Goal: Task Accomplishment & Management: Manage account settings

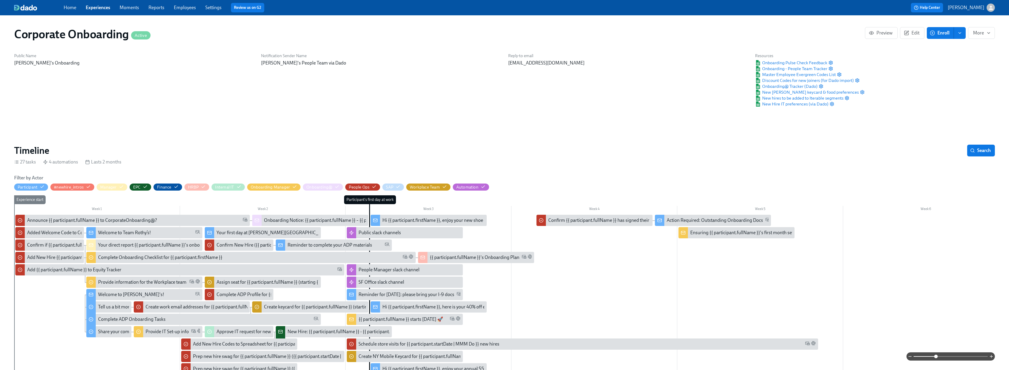
click at [126, 8] on link "Moments" at bounding box center [129, 8] width 19 height 6
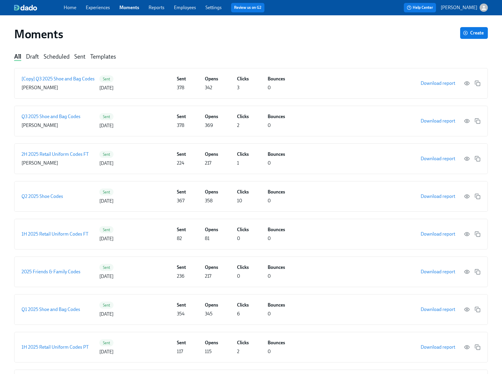
click at [177, 6] on link "Employees" at bounding box center [185, 8] width 22 height 6
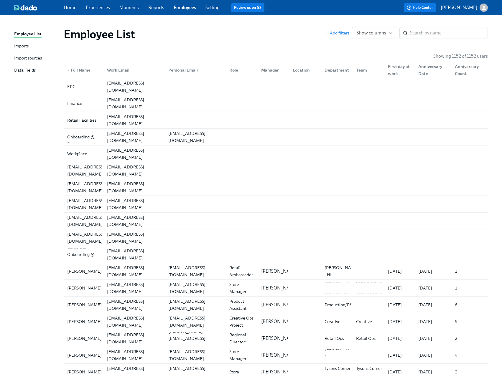
click at [25, 70] on div "Data Fields" at bounding box center [25, 70] width 22 height 7
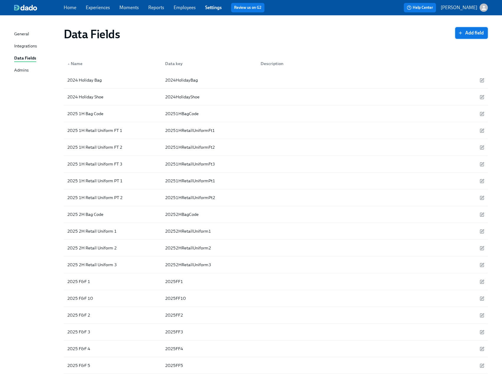
click at [474, 32] on span "Add field" at bounding box center [471, 33] width 24 height 6
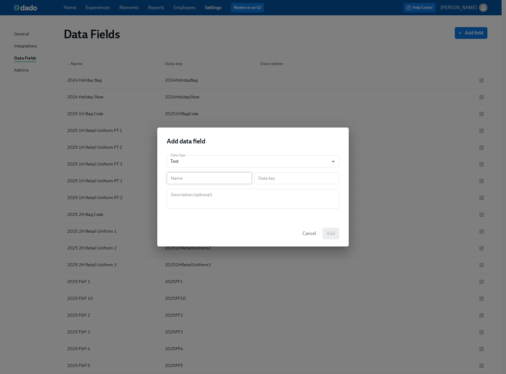
click at [189, 179] on input "text" at bounding box center [209, 178] width 85 height 12
paste input "2025 Q4 Shoe Code 1"
type input "2025 Q4 Shoe Code 1"
type input "2025Q4ShoeCode1"
type input "2025 Q4 Shoe Code 1"
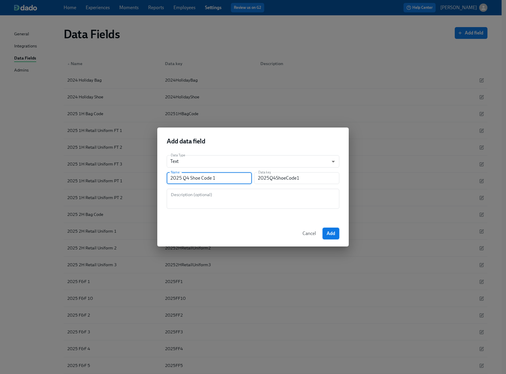
click at [330, 235] on span "Add" at bounding box center [331, 234] width 9 height 6
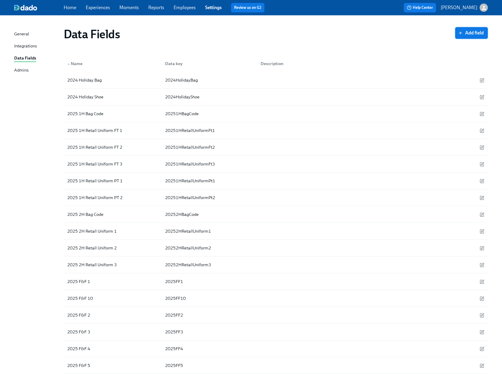
click at [468, 33] on span "Add field" at bounding box center [471, 33] width 24 height 6
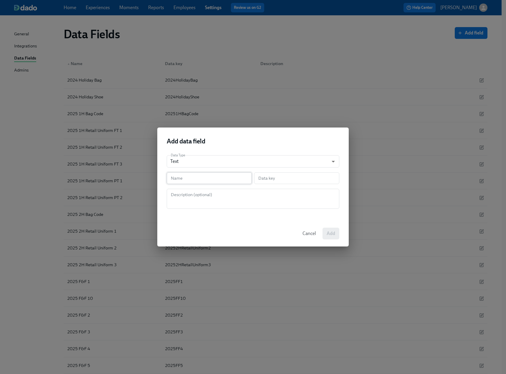
click at [208, 178] on input "text" at bounding box center [209, 178] width 85 height 12
paste input "2025 Q4 Shoe Code 2"
type input "2025 Q4 Shoe Code 2"
type input "2025Q4ShoeCode2"
type input "2025 Q4 Shoe Code 2"
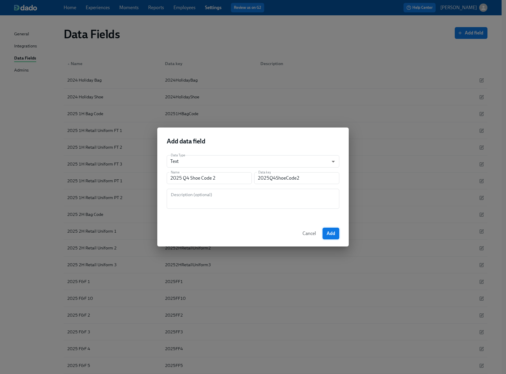
click at [332, 237] on button "Add" at bounding box center [331, 234] width 17 height 12
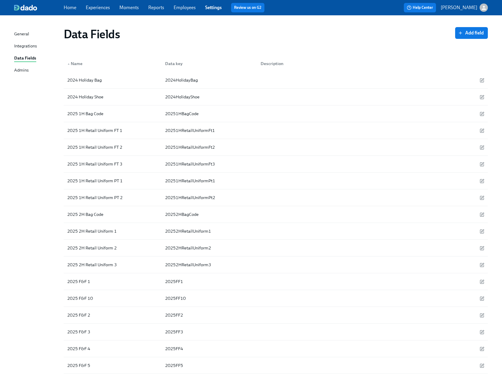
click at [33, 45] on div "Integrations" at bounding box center [25, 46] width 23 height 7
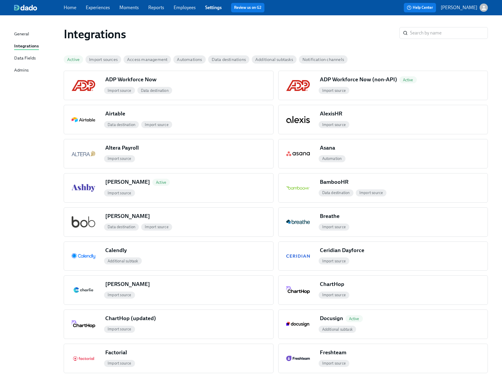
click at [178, 6] on link "Employees" at bounding box center [185, 8] width 22 height 6
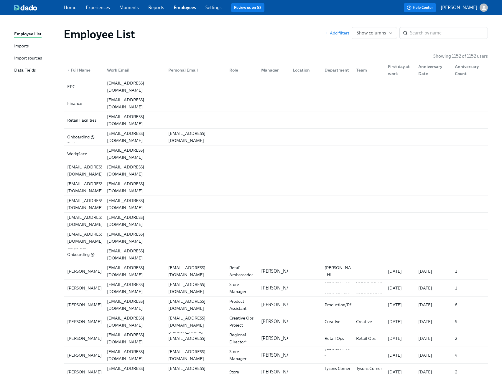
click at [20, 47] on div "Imports" at bounding box center [21, 46] width 14 height 7
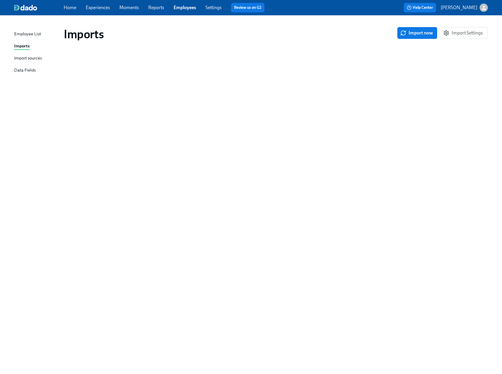
click at [18, 71] on div "Data Fields" at bounding box center [25, 70] width 22 height 7
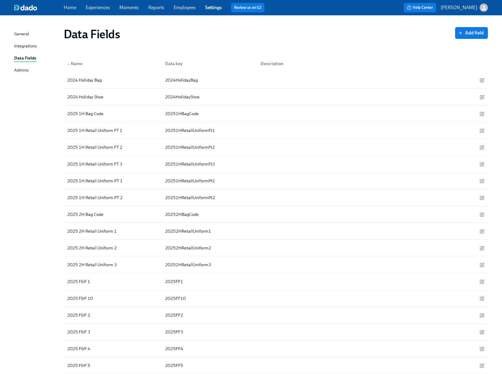
click at [185, 6] on link "Employees" at bounding box center [185, 8] width 22 height 6
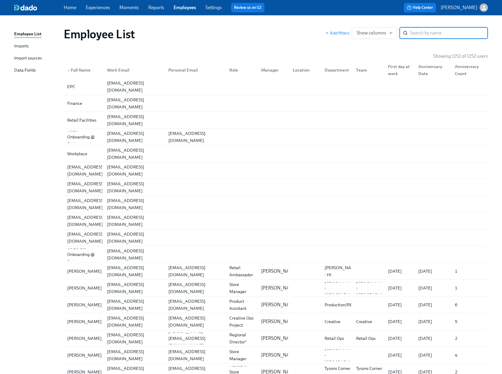
click at [26, 70] on div "Data Fields" at bounding box center [25, 70] width 22 height 7
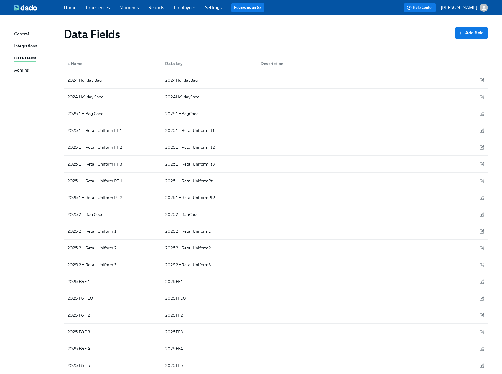
click at [180, 9] on link "Employees" at bounding box center [185, 8] width 22 height 6
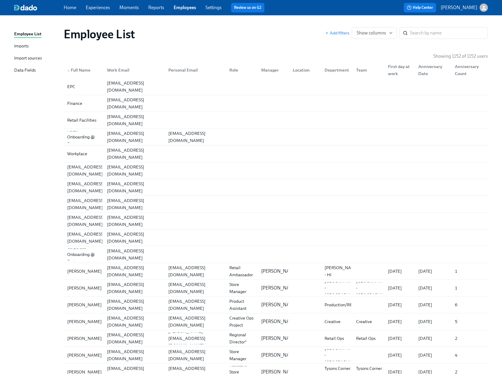
click at [31, 60] on div "Import sources" at bounding box center [28, 58] width 28 height 7
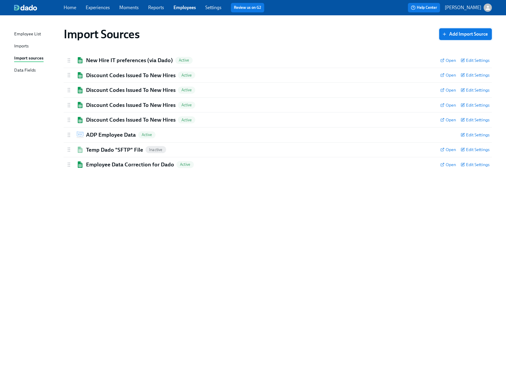
click at [460, 34] on span "Add Import Source" at bounding box center [465, 34] width 44 height 6
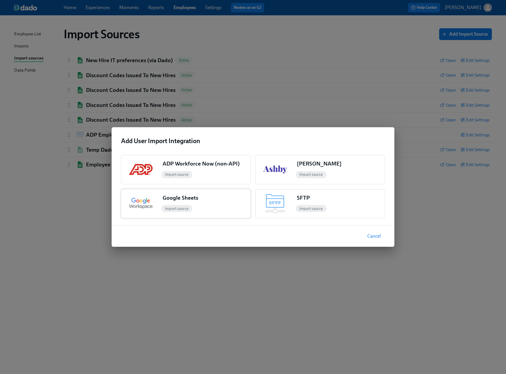
click at [213, 207] on div "Import source" at bounding box center [205, 208] width 90 height 9
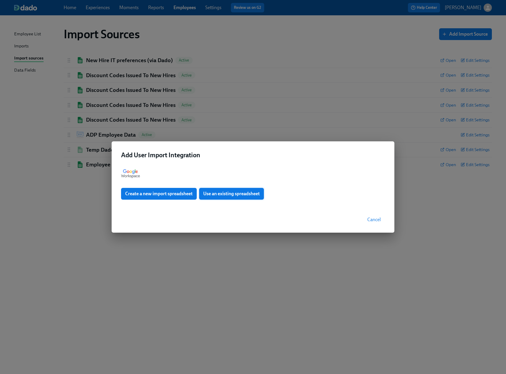
click at [244, 195] on span "Use an existing spreadsheet" at bounding box center [231, 194] width 57 height 6
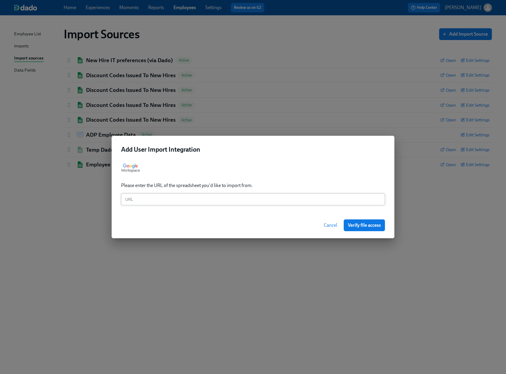
click at [213, 201] on input "text" at bounding box center [253, 200] width 264 height 12
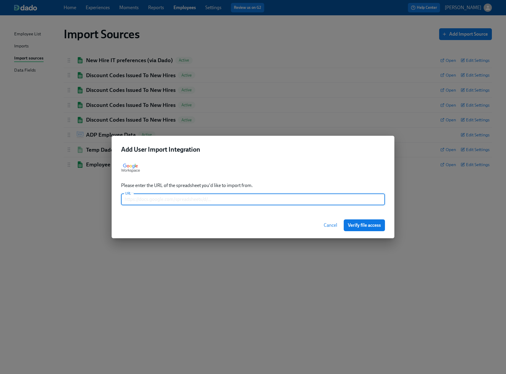
paste input "[URL][DOMAIN_NAME]"
type input "[URL][DOMAIN_NAME]"
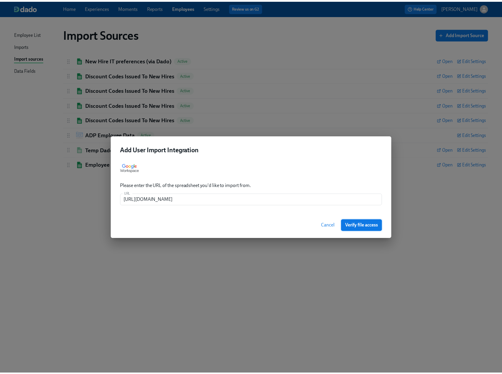
scroll to position [0, 0]
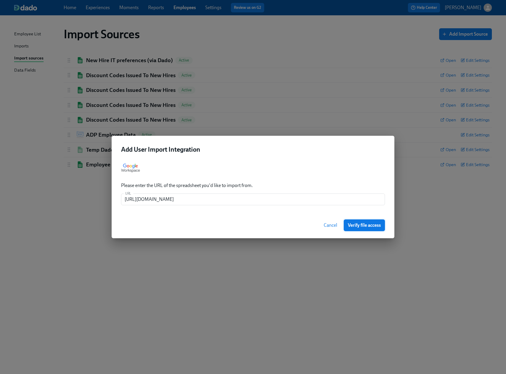
click at [367, 226] on span "Verify file access" at bounding box center [364, 225] width 33 height 6
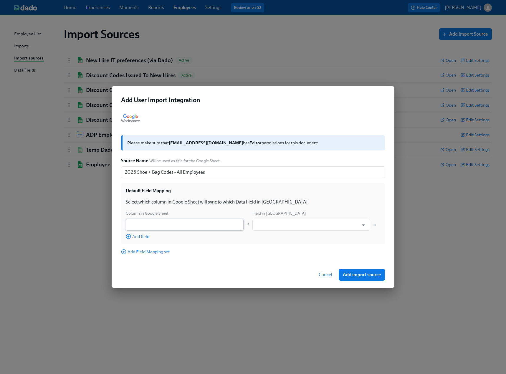
click at [193, 224] on input "text" at bounding box center [185, 225] width 118 height 12
paste input "Work Email"
type input "Work Email"
click at [298, 227] on input "text" at bounding box center [306, 225] width 103 height 12
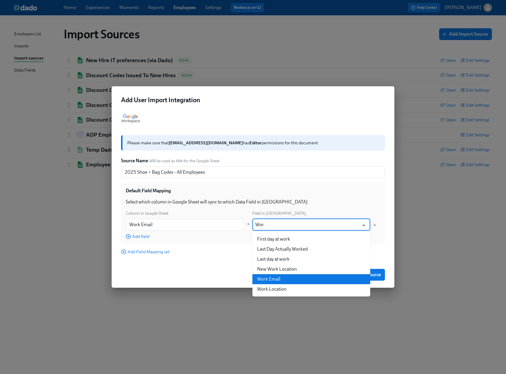
click at [281, 278] on li "Work Email" at bounding box center [311, 279] width 118 height 10
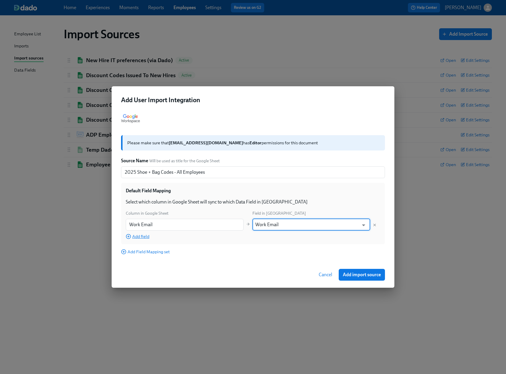
type input "Work Email"
click at [142, 237] on span "Add field" at bounding box center [138, 237] width 24 height 6
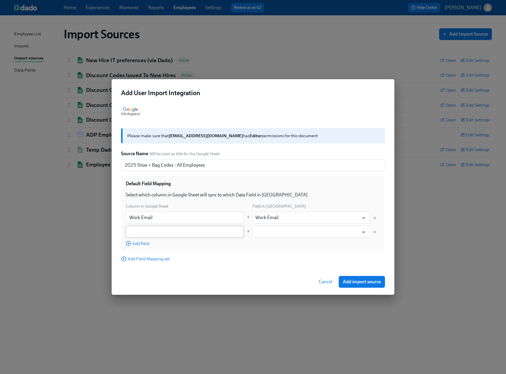
click at [167, 230] on input "text" at bounding box center [185, 232] width 118 height 12
paste input "2025 Q4 Shoe Code 1"
type input "2025 Q4 Shoe Code 1"
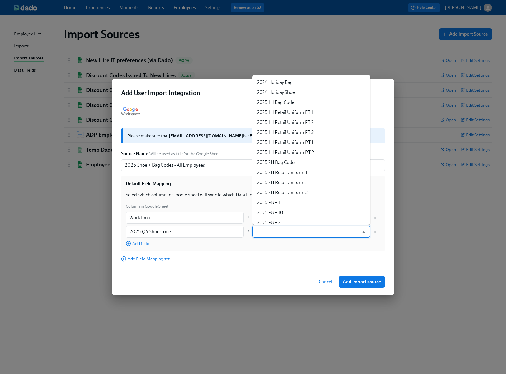
click at [295, 232] on input "text" at bounding box center [306, 232] width 103 height 12
paste input "2025 Q4 Shoe Code 1"
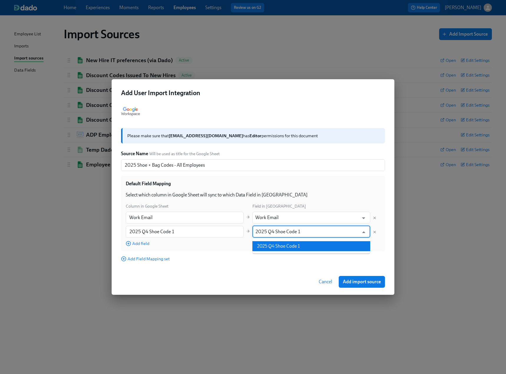
click at [291, 247] on li "2025 Q4 Shoe Code 1" at bounding box center [311, 246] width 118 height 10
type input "2025 Q4 Shoe Code 1"
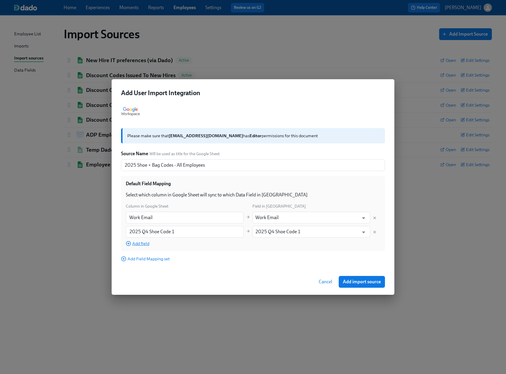
click at [143, 243] on span "Add field" at bounding box center [138, 244] width 24 height 6
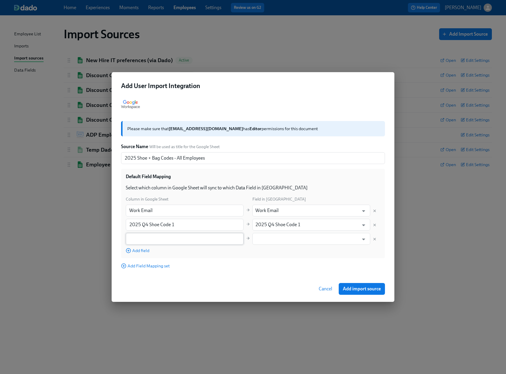
click at [172, 238] on input "text" at bounding box center [185, 239] width 118 height 12
paste input "2025 Q4 Shoe Code 2"
type input "2025 Q4 Shoe Code 2"
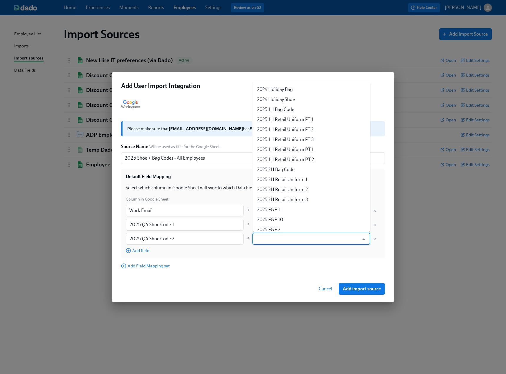
click at [293, 240] on input "text" at bounding box center [306, 239] width 103 height 12
paste input "2025 Q4 Shoe Code 2"
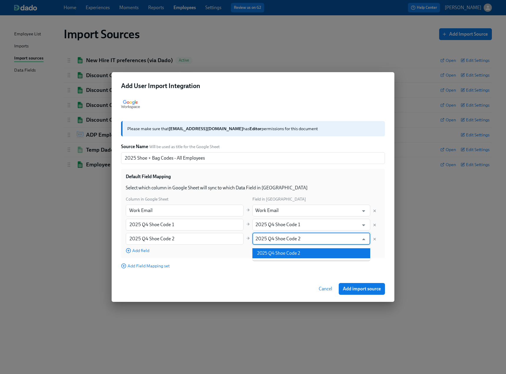
click at [299, 252] on li "2025 Q4 Shoe Code 2" at bounding box center [311, 253] width 118 height 10
type input "2025 Q4 Shoe Code 2"
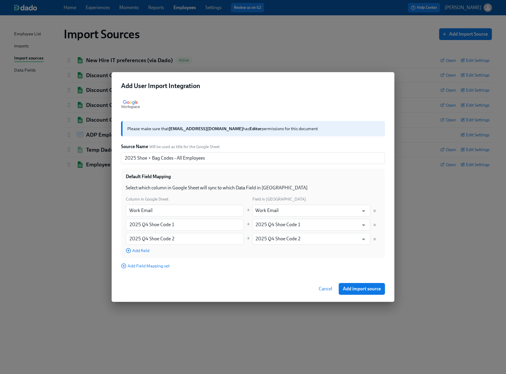
click at [290, 264] on div "Add Field Mapping set" at bounding box center [253, 266] width 264 height 6
click at [365, 288] on span "Add import source" at bounding box center [362, 289] width 38 height 6
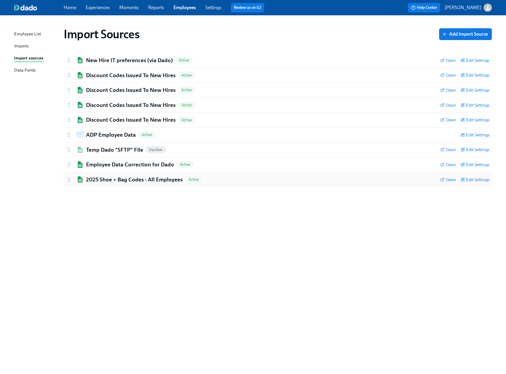
click at [144, 181] on h2 "2025 Shoe + Bag Codes - All Employees" at bounding box center [134, 180] width 97 height 8
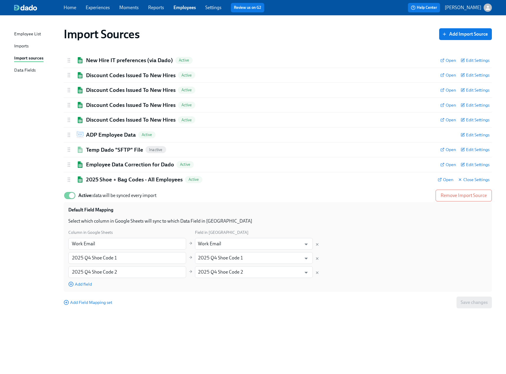
click at [9, 184] on div "Employee List Imports Import sources Data Fields Import Sources Add Import Sour…" at bounding box center [253, 194] width 506 height 359
click at [12, 186] on div "Employee List Imports Import sources Data Fields Import Sources Add Import Sour…" at bounding box center [253, 194] width 506 height 359
click at [19, 46] on div "Imports" at bounding box center [21, 46] width 14 height 7
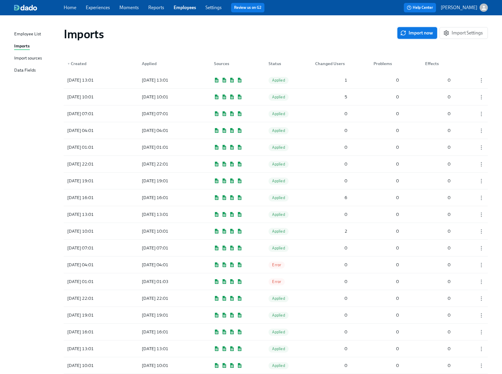
click at [417, 30] on span "Import now" at bounding box center [417, 33] width 32 height 6
click at [281, 80] on span "Pending" at bounding box center [278, 80] width 21 height 4
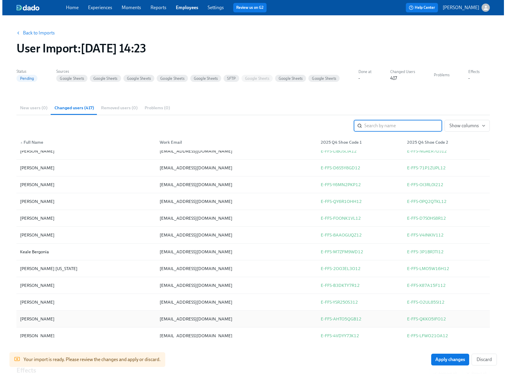
scroll to position [707, 0]
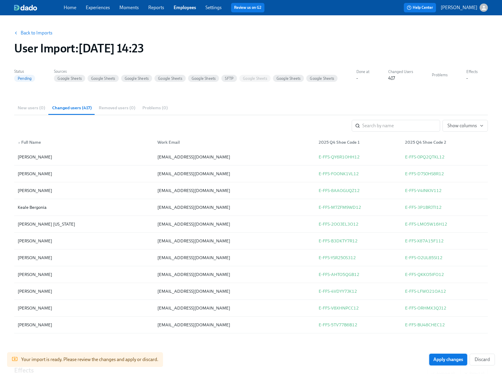
click at [452, 359] on span "Apply changes" at bounding box center [448, 360] width 30 height 6
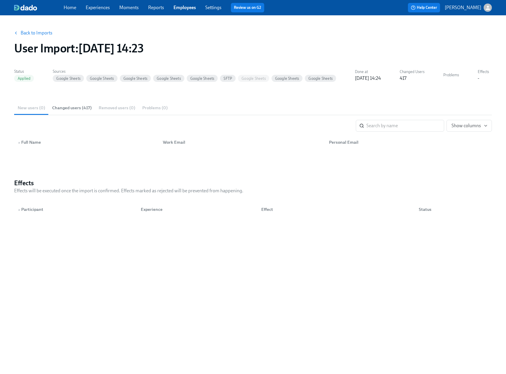
click at [126, 8] on link "Moments" at bounding box center [128, 8] width 19 height 6
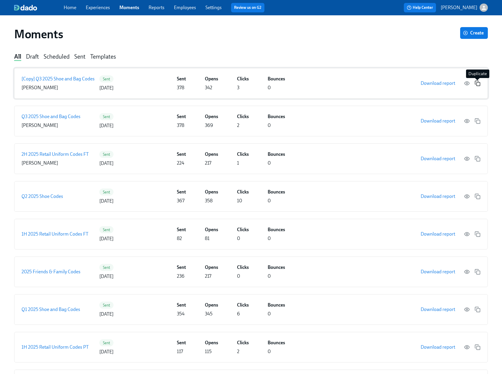
click at [478, 85] on icon "button" at bounding box center [477, 83] width 6 height 6
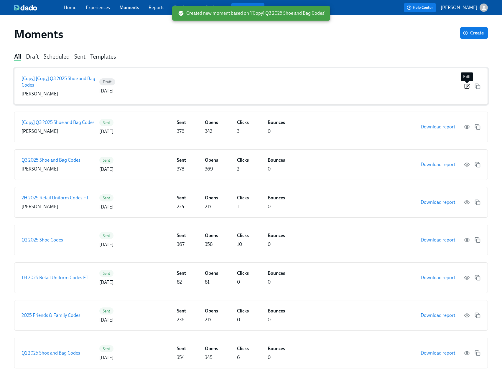
click at [466, 84] on icon "button" at bounding box center [467, 86] width 4 height 4
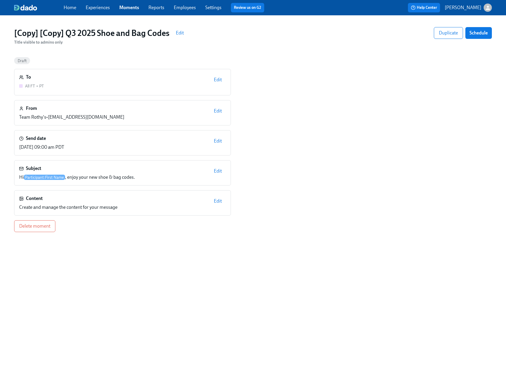
click at [220, 80] on span "Edit" at bounding box center [218, 80] width 8 height 6
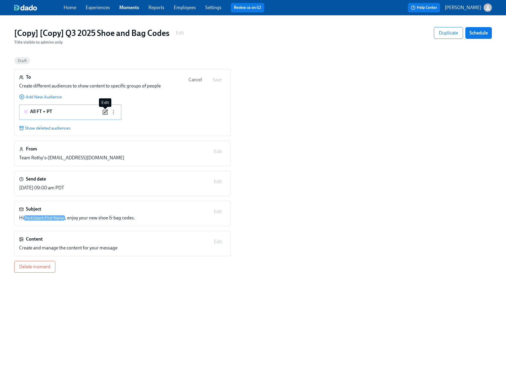
click at [105, 113] on icon "button" at bounding box center [105, 112] width 6 height 6
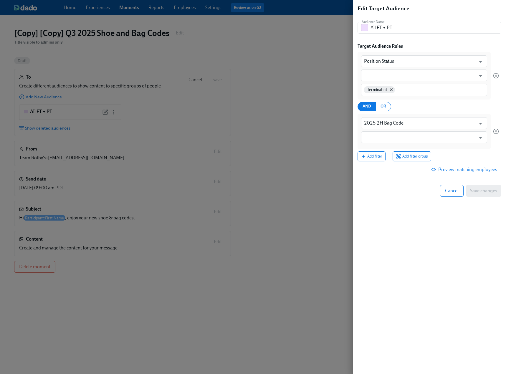
click at [408, 93] on div "Terminated" at bounding box center [424, 90] width 126 height 12
type input "DNS"
click at [412, 77] on input "text" at bounding box center [420, 76] width 112 height 12
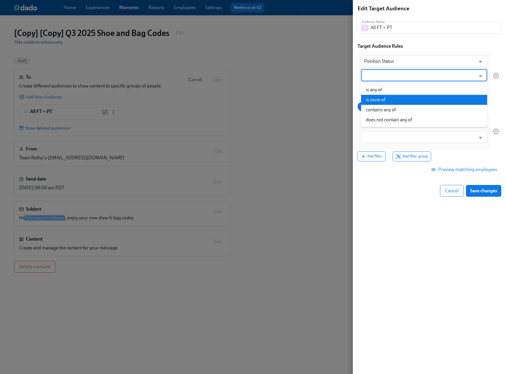
click at [411, 100] on li "is none of" at bounding box center [424, 100] width 126 height 10
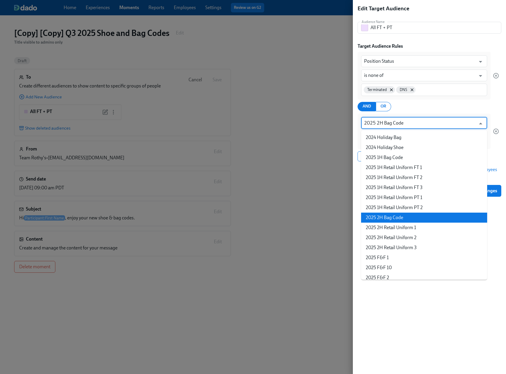
click at [407, 125] on input "2025 2H Bag Code" at bounding box center [420, 123] width 112 height 12
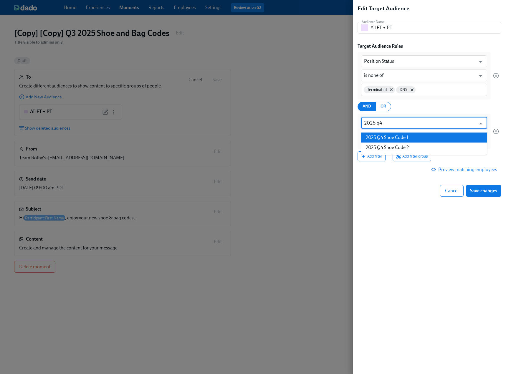
click at [408, 138] on li "2025 Q4 Shoe Code 1" at bounding box center [424, 138] width 126 height 10
type input "2025 Q4 Shoe Code 1"
type input "is any of"
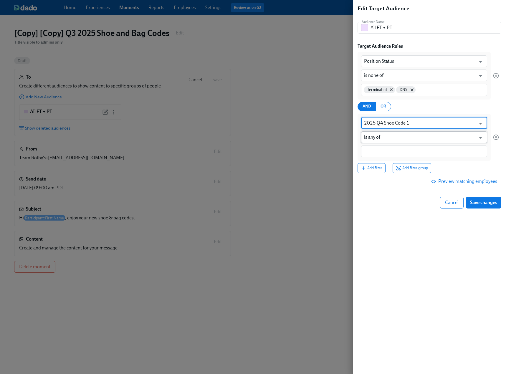
type input "2025 Q4 Shoe Code 1"
click at [389, 141] on input "is any of" at bounding box center [420, 137] width 112 height 12
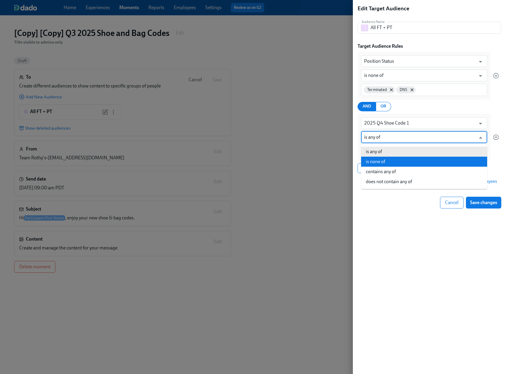
click at [414, 165] on li "is none of" at bounding box center [424, 162] width 126 height 10
type input "is none of"
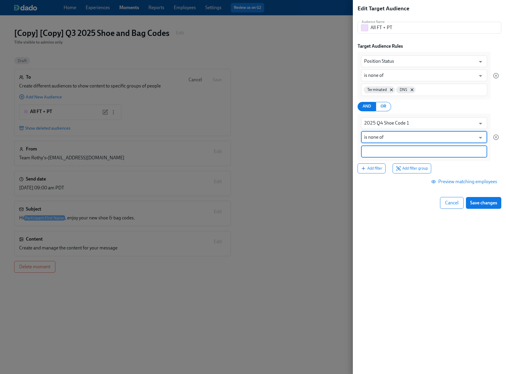
click at [391, 153] on input at bounding box center [424, 151] width 120 height 6
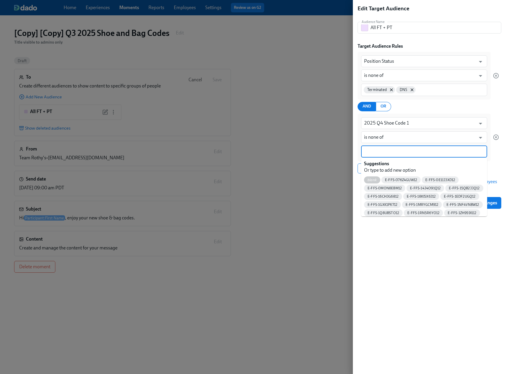
click at [371, 179] on span "blank" at bounding box center [372, 180] width 16 height 4
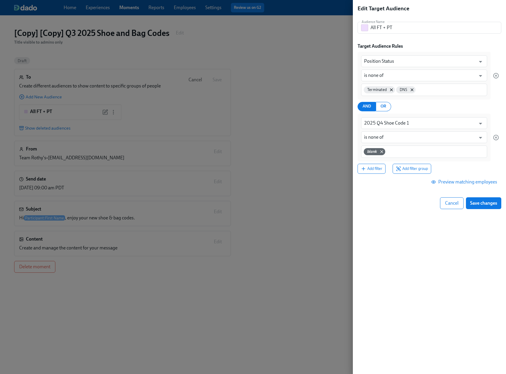
click at [450, 109] on div "AND OR" at bounding box center [428, 106] width 141 height 9
click at [401, 152] on input at bounding box center [436, 151] width 98 height 6
type input "N/A"
click at [420, 152] on input at bounding box center [446, 151] width 78 height 6
type input "n/a"
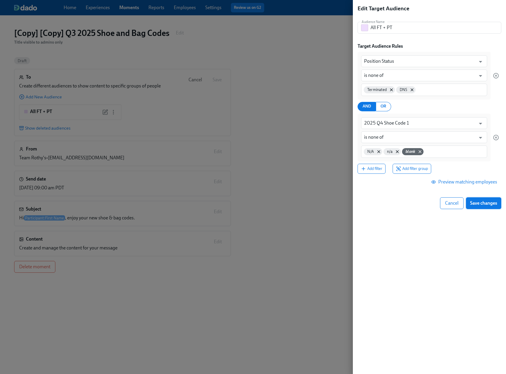
click at [486, 206] on span "Save changes" at bounding box center [483, 203] width 27 height 6
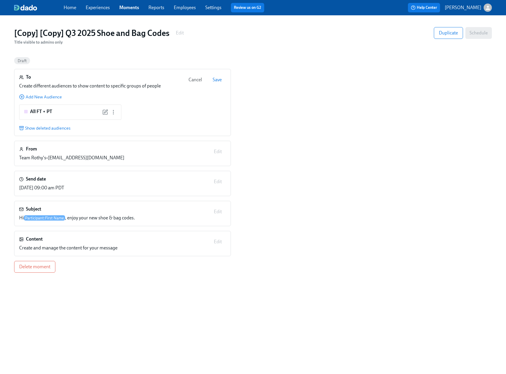
click at [217, 153] on div "From Team Rothy's • [EMAIL_ADDRESS][DOMAIN_NAME] Edit" at bounding box center [122, 153] width 207 height 15
click at [217, 80] on span "Save" at bounding box center [217, 80] width 9 height 6
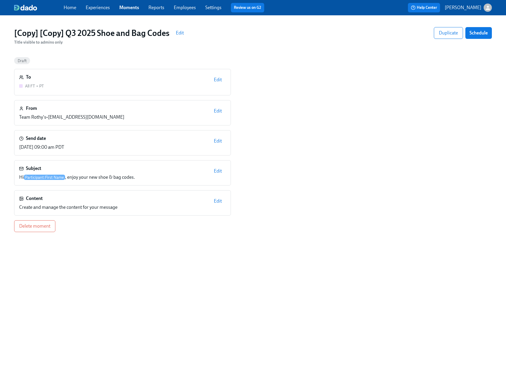
click at [220, 111] on span "Edit" at bounding box center [218, 111] width 8 height 6
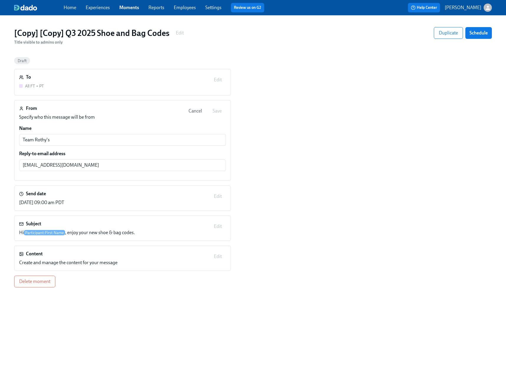
click at [196, 112] on span "Cancel" at bounding box center [196, 111] width 14 height 6
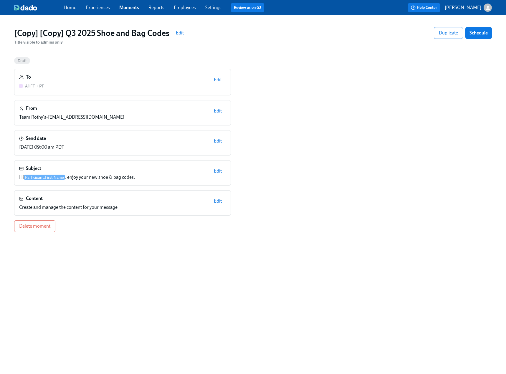
click at [219, 143] on span "Edit" at bounding box center [218, 141] width 8 height 6
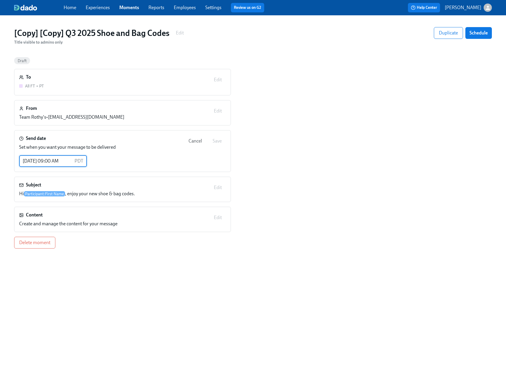
click at [52, 163] on input "[DATE] 09:00 AM" at bounding box center [45, 161] width 53 height 12
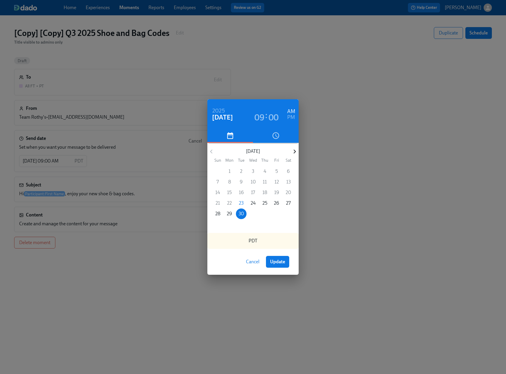
click at [295, 151] on icon "button" at bounding box center [294, 152] width 2 height 4
click at [277, 182] on p "10" at bounding box center [276, 182] width 5 height 6
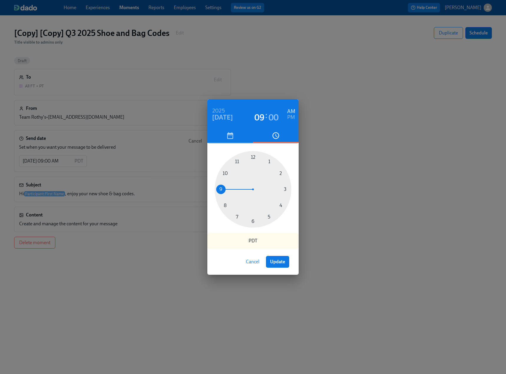
click at [226, 172] on div at bounding box center [253, 189] width 77 height 77
click at [278, 263] on span "Update" at bounding box center [277, 262] width 15 height 6
type input "[DATE] 10:00 AM"
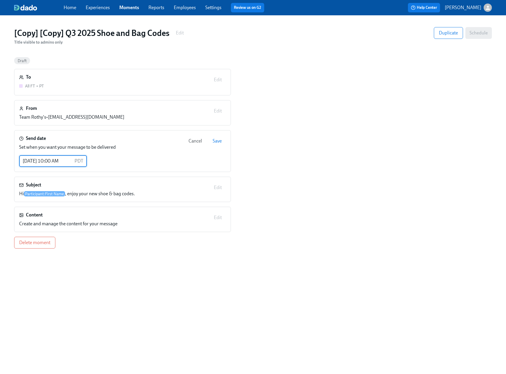
click at [218, 142] on span "Save" at bounding box center [217, 141] width 9 height 6
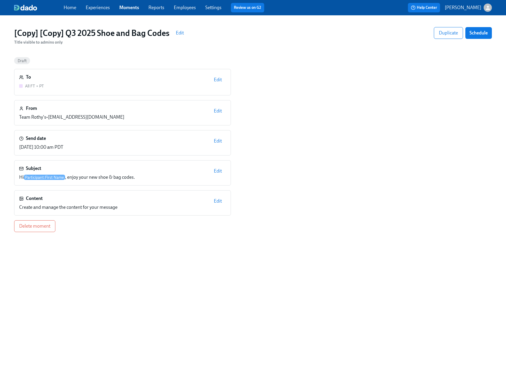
click at [218, 169] on span "Edit" at bounding box center [218, 171] width 8 height 6
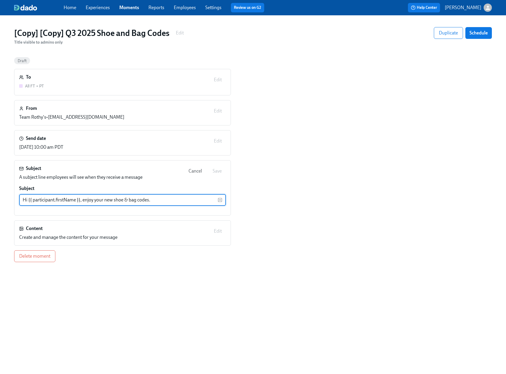
drag, startPoint x: 155, startPoint y: 199, endPoint x: 127, endPoint y: 199, distance: 28.3
click at [127, 199] on input "Hi {{ participant.firstName }}, enjoy your new shoe & bag codes." at bounding box center [118, 200] width 199 height 12
click at [128, 199] on input "Hi {{ participant.firstName }}, enjoy your new shoe & bag codes." at bounding box center [118, 200] width 199 height 12
drag, startPoint x: 138, startPoint y: 201, endPoint x: 125, endPoint y: 198, distance: 13.1
click at [125, 198] on input "Hi {{ participant.firstName }}, enjoy your new shoe & bag codes." at bounding box center [118, 200] width 199 height 12
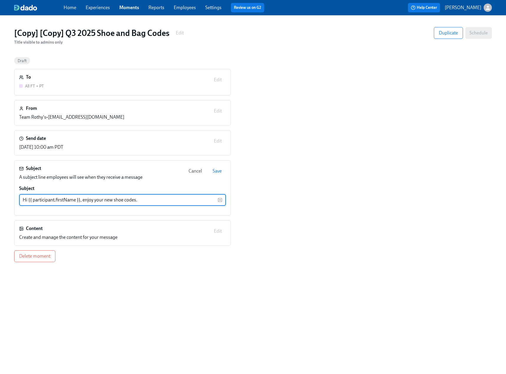
type input "Hi {{ participant.firstName }}, enjoy your new shoe codes."
click at [314, 180] on div "To All FT + PT Edit From Team Rothy's • [EMAIL_ADDRESS][DOMAIN_NAME] Edit Send …" at bounding box center [253, 165] width 478 height 193
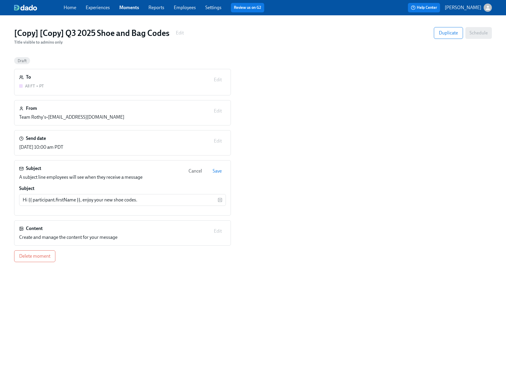
click at [219, 171] on span "Save" at bounding box center [217, 171] width 9 height 6
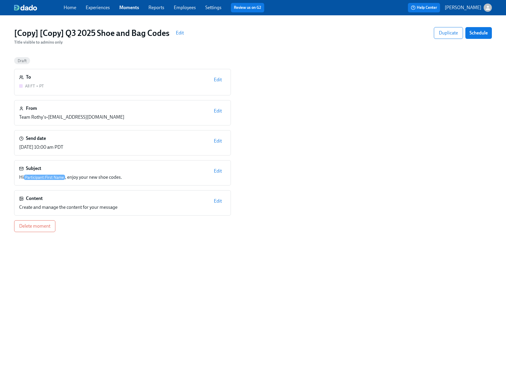
click at [217, 203] on span "Edit" at bounding box center [218, 201] width 8 height 6
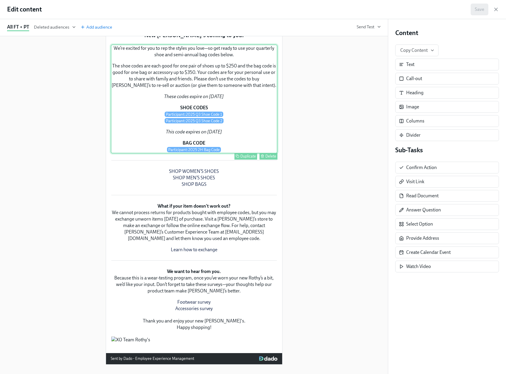
scroll to position [147, 0]
click at [199, 153] on div "We’re excited for you to rep the styles you love—so get ready to use your quart…" at bounding box center [194, 98] width 167 height 109
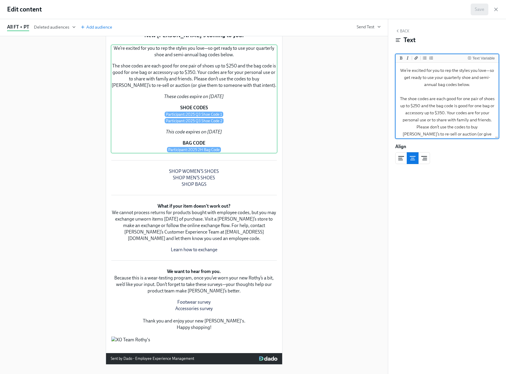
drag, startPoint x: 435, startPoint y: 105, endPoint x: 460, endPoint y: 113, distance: 26.8
click at [460, 113] on textarea "We’re excited for you to rep the styles you love—so get ready to use your quart…" at bounding box center [447, 144] width 101 height 161
click at [444, 106] on textarea "We’re excited for you to rep the styles you love—so get ready to use your quart…" at bounding box center [447, 141] width 101 height 154
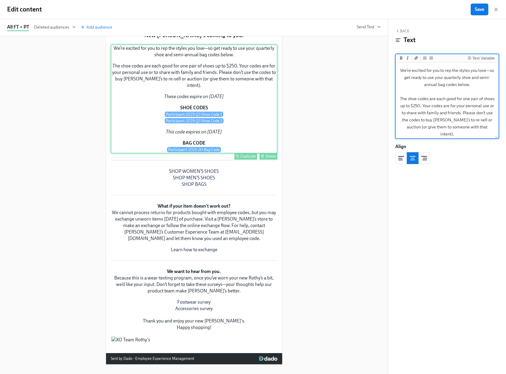
click at [213, 153] on div "We’re excited for you to rep the styles you love—so get ready to use your quart…" at bounding box center [194, 98] width 167 height 109
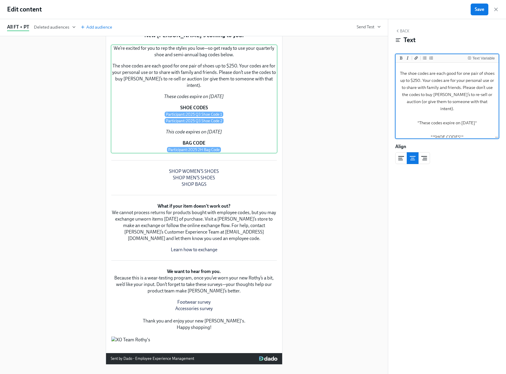
scroll to position [59, 0]
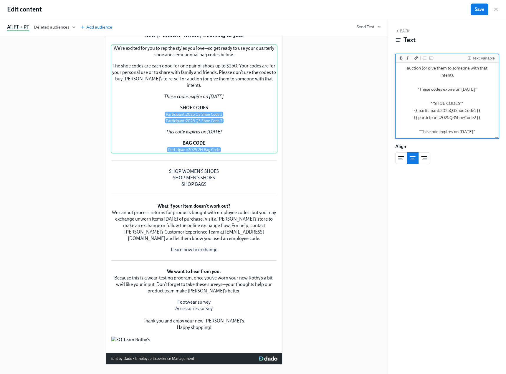
drag, startPoint x: 485, startPoint y: 90, endPoint x: 448, endPoint y: 92, distance: 37.2
click at [448, 92] on textarea "We’re excited for you to rep the styles you love—so get ready to use your quart…" at bounding box center [447, 82] width 101 height 154
drag, startPoint x: 430, startPoint y: 121, endPoint x: 480, endPoint y: 132, distance: 51.3
click at [480, 132] on textarea "We’re excited for you to rep the styles you love—so get ready to use your quart…" at bounding box center [447, 61] width 101 height 154
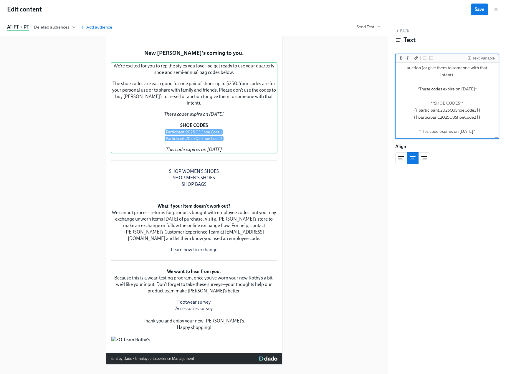
scroll to position [66, 0]
drag, startPoint x: 488, startPoint y: 127, endPoint x: 403, endPoint y: 126, distance: 84.6
click at [403, 126] on textarea "We’re excited for you to rep the styles you love—so get ready to use your quart…" at bounding box center [447, 71] width 101 height 133
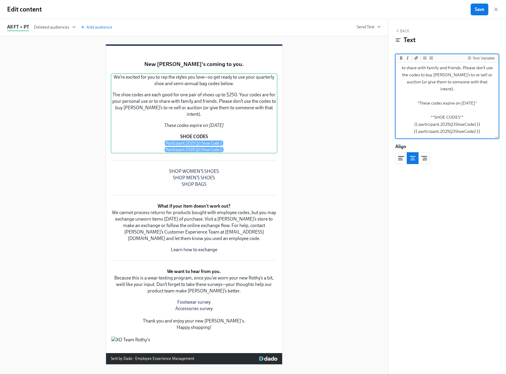
scroll to position [52, 0]
drag, startPoint x: 478, startPoint y: 124, endPoint x: 409, endPoint y: 118, distance: 69.5
click at [409, 118] on textarea "We’re excited for you to rep the styles you love—so get ready to use your quart…" at bounding box center [447, 78] width 101 height 119
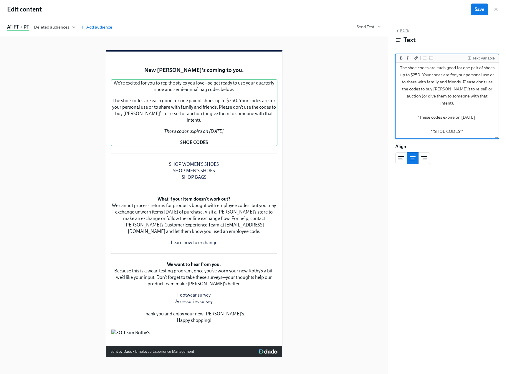
scroll to position [45, 0]
type textarea "We’re excited for you to rep the styles you love—so get ready to use your quart…"
click at [482, 58] on div "Text Variable" at bounding box center [484, 58] width 22 height 4
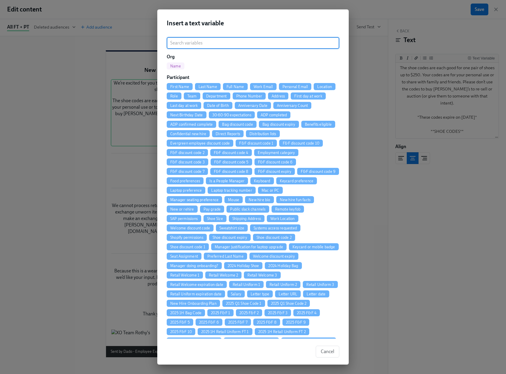
click at [203, 45] on input "search" at bounding box center [253, 43] width 173 height 12
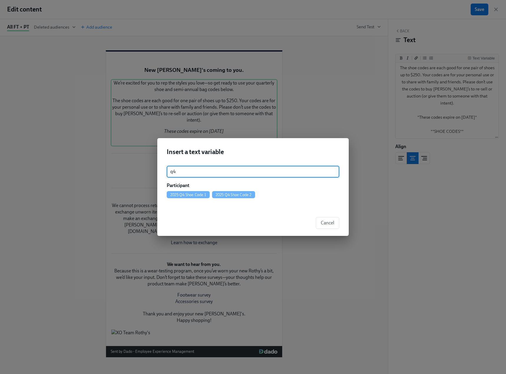
type input "q4"
click at [191, 194] on span "2025 Q4 Shoe Code 1" at bounding box center [188, 195] width 43 height 4
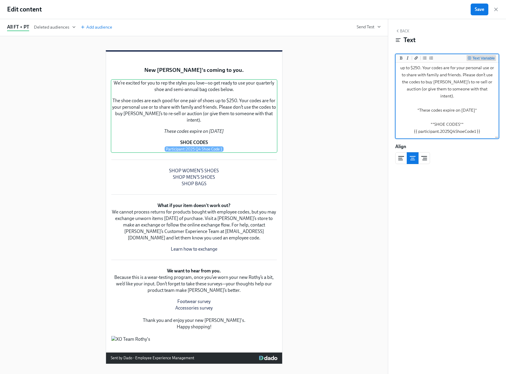
type textarea "We’re excited for you to rep the styles you love—so get ready to use your quart…"
click at [482, 60] on div "Text Variable" at bounding box center [484, 58] width 22 height 4
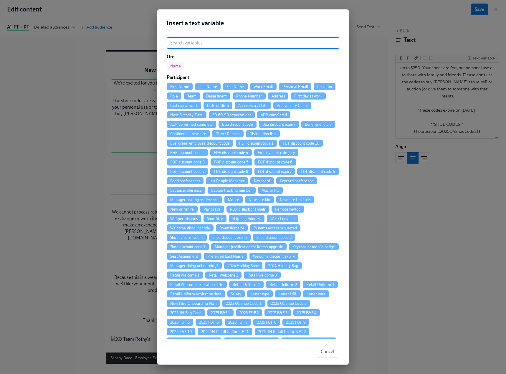
click at [193, 45] on input "search" at bounding box center [253, 43] width 173 height 12
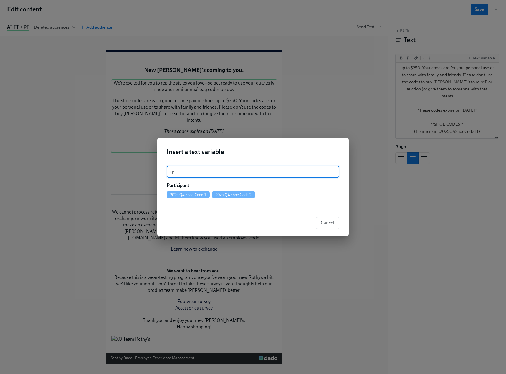
type input "q4"
click at [220, 194] on span "2025 Q4 Shoe Code 2" at bounding box center [233, 195] width 43 height 4
type textarea "We’re excited for you to rep the styles you love—so get ready to use your quart…"
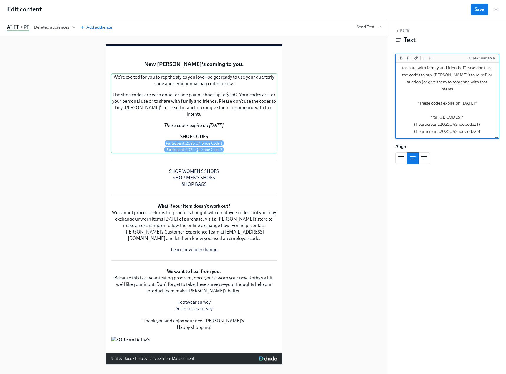
scroll to position [206, 0]
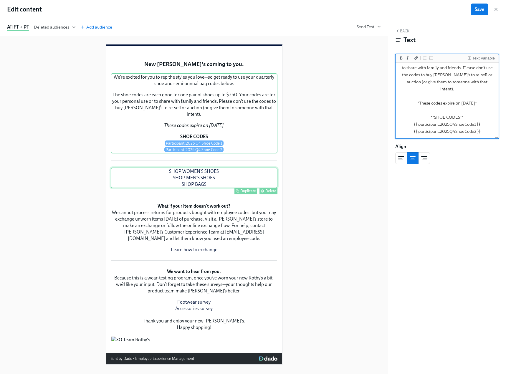
click at [203, 188] on div "SHOP WOMEN’S SHOES SHOP MEN’S SHOES SHOP BAGS Duplicate Delete" at bounding box center [194, 178] width 167 height 21
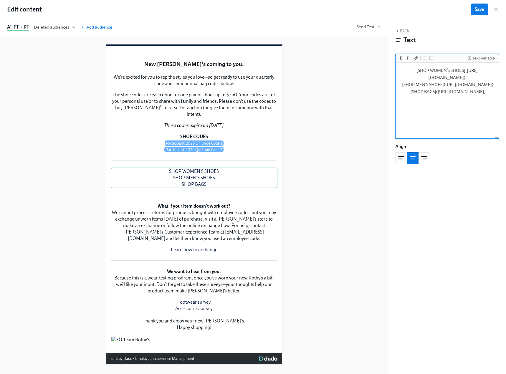
drag, startPoint x: 432, startPoint y: 100, endPoint x: 498, endPoint y: 105, distance: 65.8
click at [498, 105] on div "[SHOP WOMEN’S SHOES]([URL][DOMAIN_NAME]) [SHOP MEN’S SHOES]([URL][DOMAIN_NAME])…" at bounding box center [447, 101] width 103 height 76
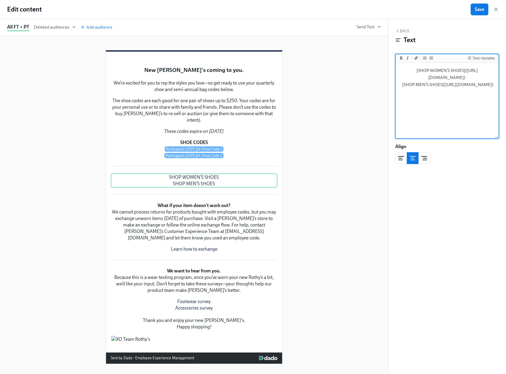
type textarea "[SHOP WOMEN’S SHOES]([URL][DOMAIN_NAME]) [SHOP MEN’S SHOES]([URL][DOMAIN_NAME])"
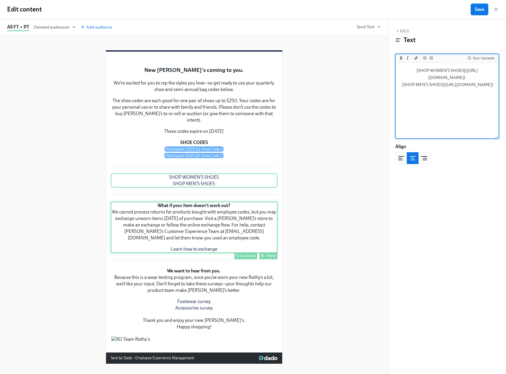
click at [237, 243] on div "What if your item doesn't work out? We cannot process returns for products boug…" at bounding box center [194, 227] width 167 height 51
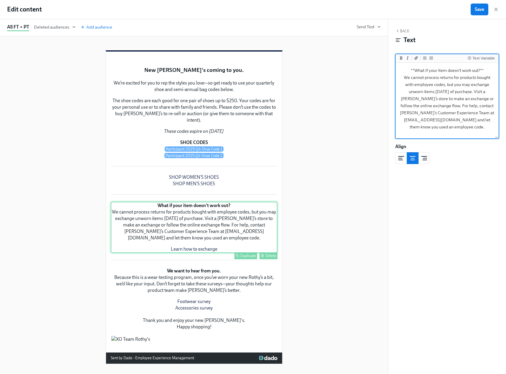
scroll to position [252, 0]
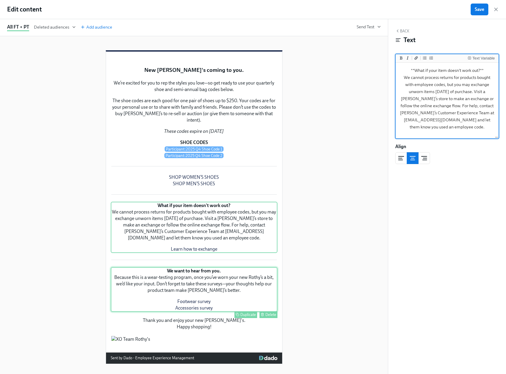
click at [208, 276] on div "We want to hear from you. Because this is a wear-testing program, once you’ve w…" at bounding box center [194, 289] width 167 height 45
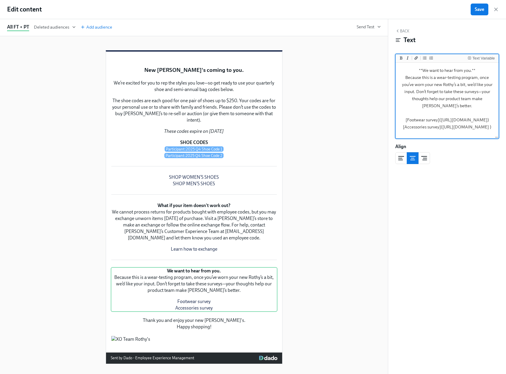
scroll to position [29, 0]
drag, startPoint x: 423, startPoint y: 113, endPoint x: 473, endPoint y: 123, distance: 51.1
click at [473, 123] on textarea "**We want to hear from you.** Because this is a wear-testing program, once you’…" at bounding box center [447, 101] width 101 height 74
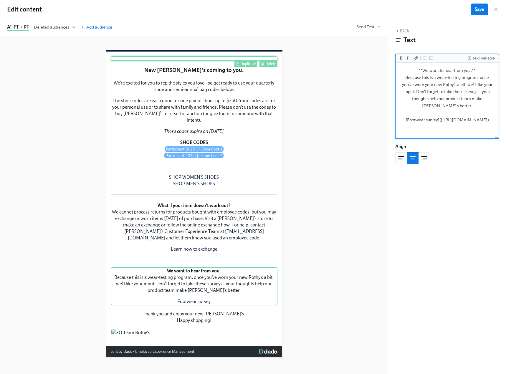
scroll to position [39, 0]
type textarea "**We want to hear from you.** Because this is a wear-testing program, once you’…"
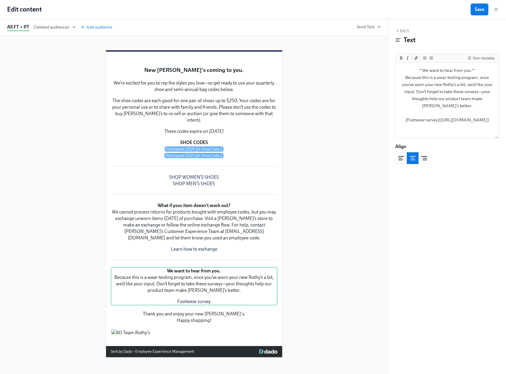
click at [475, 10] on span "Save" at bounding box center [479, 9] width 9 height 6
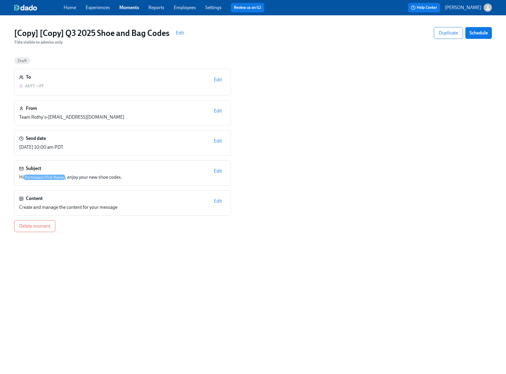
click at [217, 201] on span "Edit" at bounding box center [218, 201] width 8 height 6
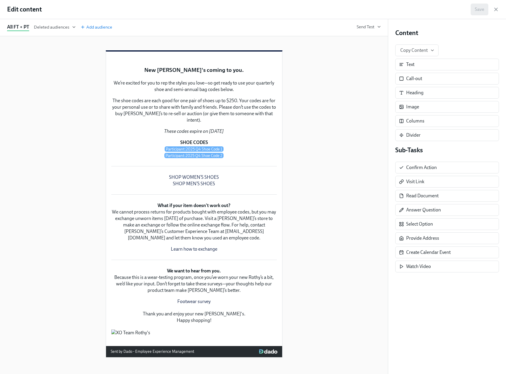
click at [361, 30] on div "All FT + PT Deleted audiences Add audience Send Test" at bounding box center [194, 27] width 374 height 7
click at [360, 29] on span "Send Test" at bounding box center [369, 27] width 24 height 6
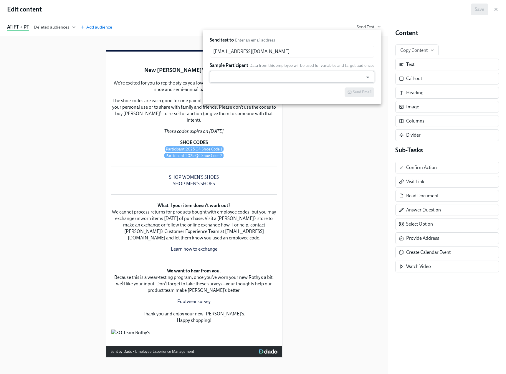
click at [271, 77] on input "text" at bounding box center [287, 77] width 148 height 12
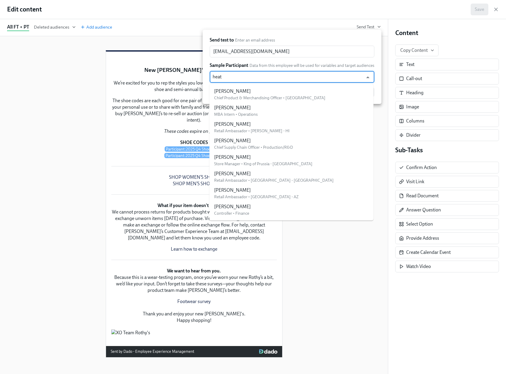
type input "heath"
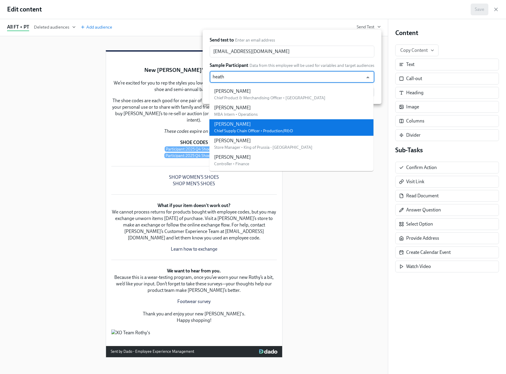
click at [283, 125] on div "[PERSON_NAME]" at bounding box center [253, 124] width 79 height 6
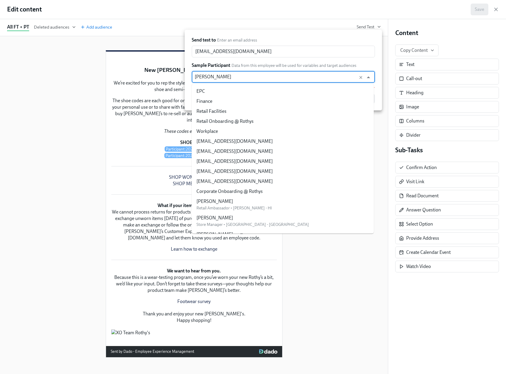
scroll to position [7959, 0]
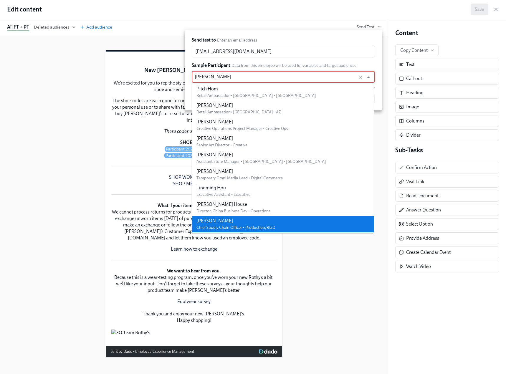
drag, startPoint x: 249, startPoint y: 78, endPoint x: 188, endPoint y: 77, distance: 61.0
click at [188, 77] on div "Send test to Enter an email address [EMAIL_ADDRESS][DOMAIN_NAME] ​ Sample Parti…" at bounding box center [283, 70] width 197 height 81
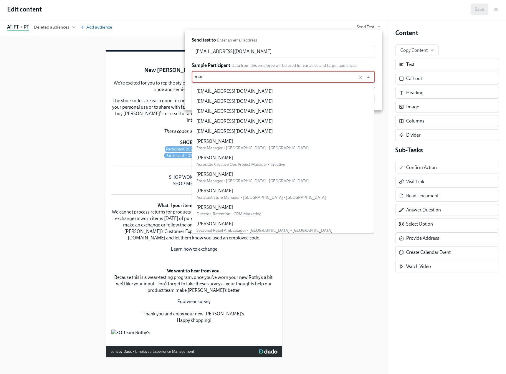
type input "[PERSON_NAME]"
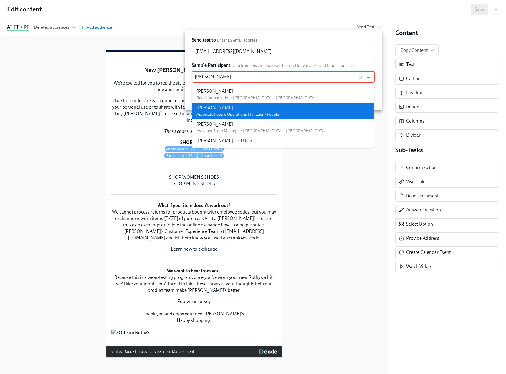
click at [252, 113] on span "Associate People Operations Manager • People" at bounding box center [238, 114] width 82 height 5
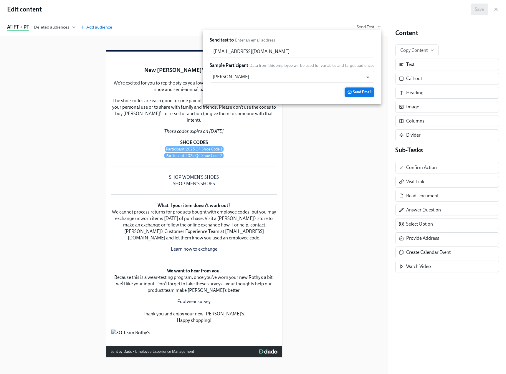
click at [359, 94] on span "Send Email" at bounding box center [360, 92] width 24 height 6
click at [361, 179] on div at bounding box center [253, 187] width 506 height 374
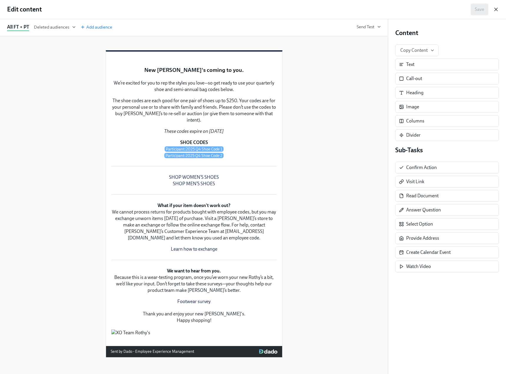
click at [495, 10] on icon "button" at bounding box center [496, 9] width 3 height 3
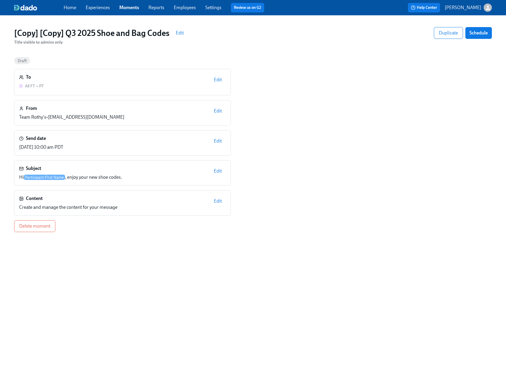
click at [220, 141] on span "Edit" at bounding box center [218, 141] width 8 height 6
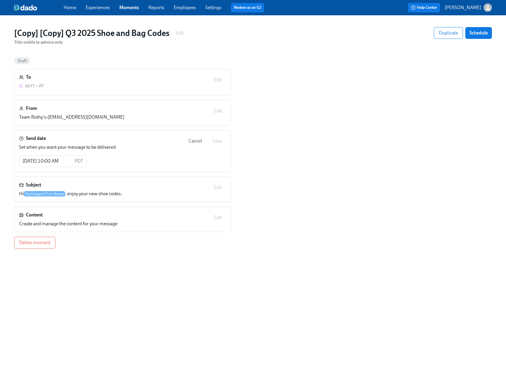
click at [199, 139] on span "Cancel" at bounding box center [196, 141] width 14 height 6
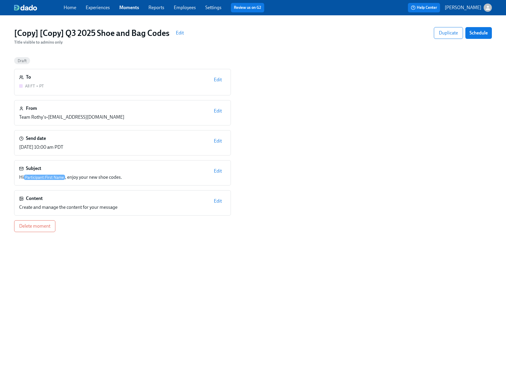
click at [367, 144] on div "To All FT + PT Edit From Team Rothy's • [EMAIL_ADDRESS][DOMAIN_NAME] Edit Send …" at bounding box center [253, 150] width 478 height 163
click at [62, 35] on h3 "[Copy] [Copy] Q3 2025 Shoe and Bag Codes" at bounding box center [91, 33] width 155 height 11
click at [183, 32] on span "Edit" at bounding box center [180, 33] width 8 height 6
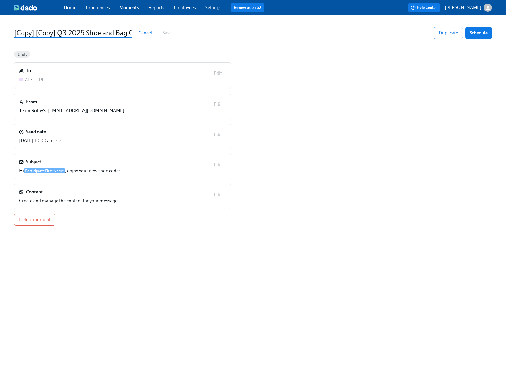
drag, startPoint x: 52, startPoint y: 33, endPoint x: 0, endPoint y: 31, distance: 52.5
click at [0, 31] on html "Home Experiences Moments Reports Employees Settings Review us on G2 Help Center…" at bounding box center [253, 187] width 506 height 374
type input "Q4 2025 Shoe and Bag Codes"
click at [165, 34] on span "Save" at bounding box center [167, 33] width 9 height 6
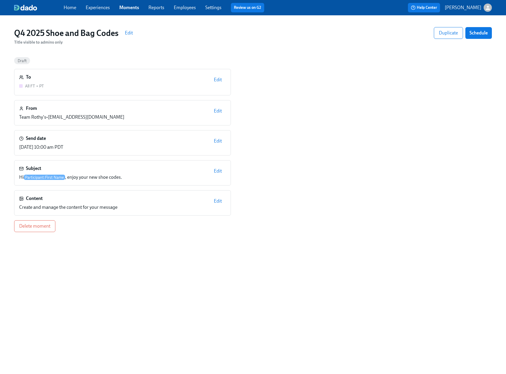
click at [128, 7] on link "Moments" at bounding box center [129, 8] width 20 height 6
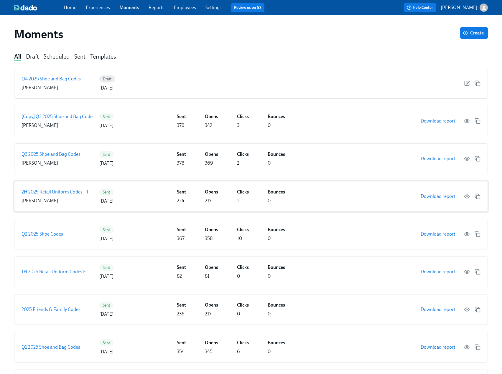
click at [56, 194] on p "2H 2025 Retail Uniform Codes FT" at bounding box center [55, 192] width 67 height 6
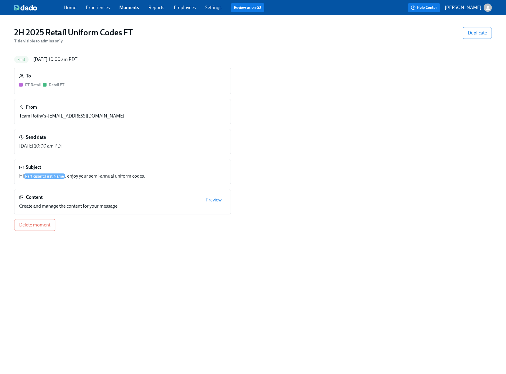
click at [210, 201] on span "Preview" at bounding box center [214, 200] width 16 height 6
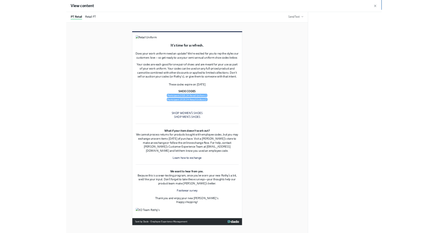
scroll to position [118, 0]
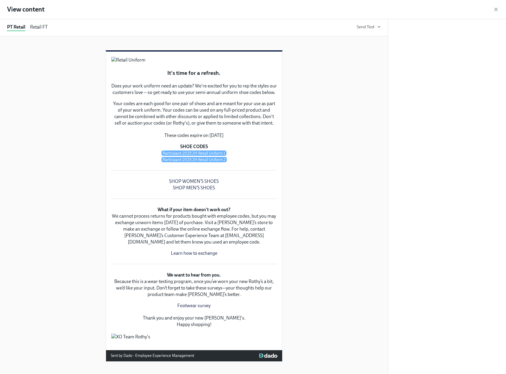
click at [42, 25] on div "Retail FT" at bounding box center [39, 27] width 18 height 7
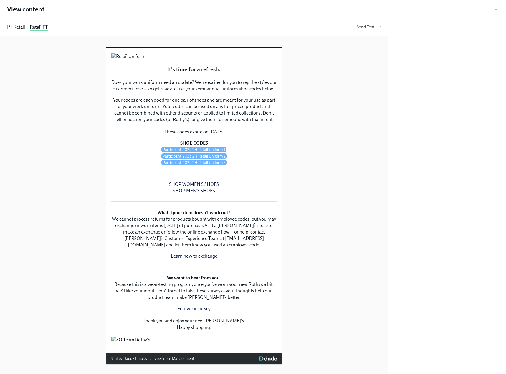
click at [15, 30] on div "PT Retail" at bounding box center [16, 27] width 18 height 7
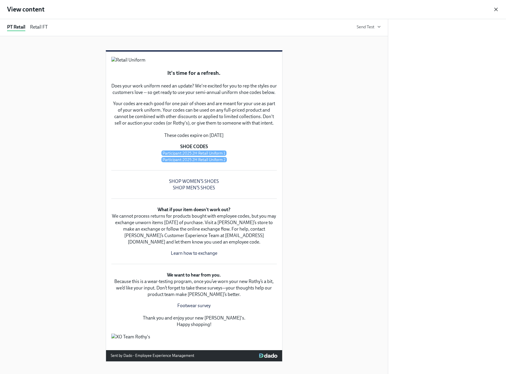
click at [495, 9] on icon "button" at bounding box center [496, 9] width 6 height 6
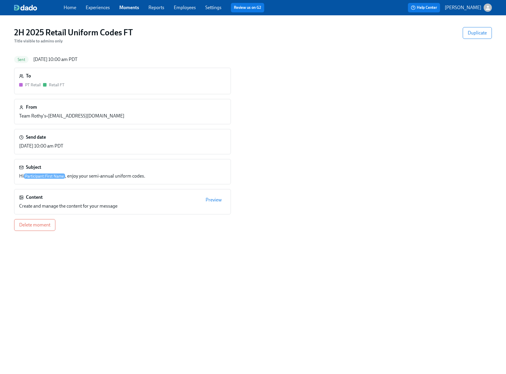
click at [128, 7] on link "Moments" at bounding box center [129, 8] width 20 height 6
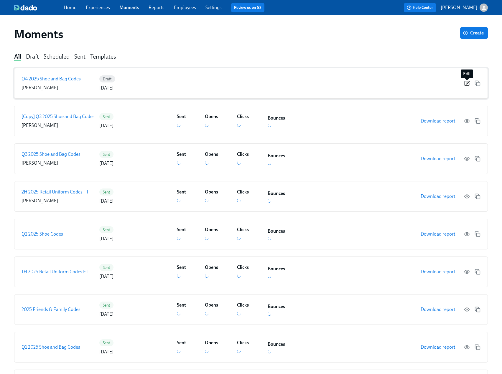
click at [467, 82] on icon "button" at bounding box center [467, 83] width 6 height 6
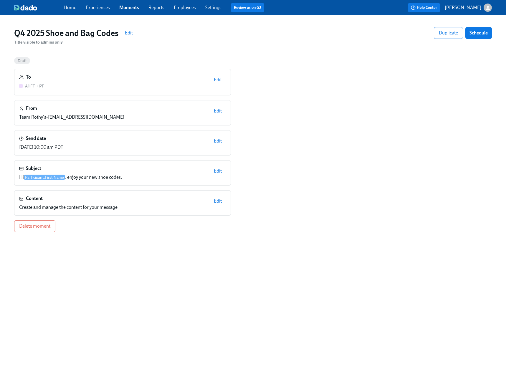
click at [218, 82] on span "Edit" at bounding box center [218, 80] width 8 height 6
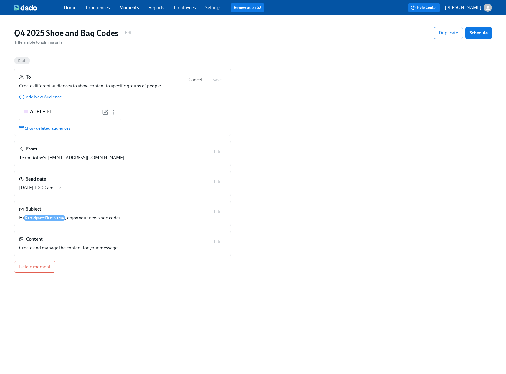
click at [130, 33] on div "Q4 2025 Shoe and Bag Codes Edit" at bounding box center [75, 33] width 123 height 12
click at [128, 33] on div "Q4 2025 Shoe and Bag Codes Edit" at bounding box center [75, 33] width 123 height 12
drag, startPoint x: 54, startPoint y: 35, endPoint x: 65, endPoint y: 36, distance: 11.0
click at [54, 35] on h3 "Q4 2025 Shoe and Bag Codes" at bounding box center [66, 33] width 104 height 11
click at [53, 39] on div "Q4 2025 Shoe and Bag Codes Edit Title visible to admins only" at bounding box center [75, 36] width 123 height 18
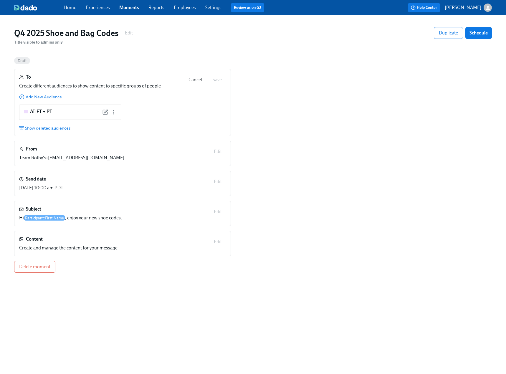
click at [129, 32] on div "Q4 2025 Shoe and Bag Codes Edit" at bounding box center [75, 33] width 123 height 12
click at [74, 32] on h3 "Q4 2025 Shoe and Bag Codes" at bounding box center [66, 33] width 104 height 11
click at [39, 39] on div "Q4 2025 Shoe and Bag Codes Edit Title visible to admins only" at bounding box center [75, 36] width 123 height 18
click at [195, 80] on span "Cancel" at bounding box center [196, 80] width 14 height 6
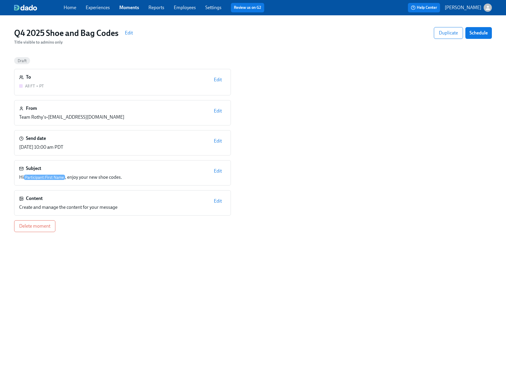
click at [130, 33] on span "Edit" at bounding box center [129, 33] width 8 height 6
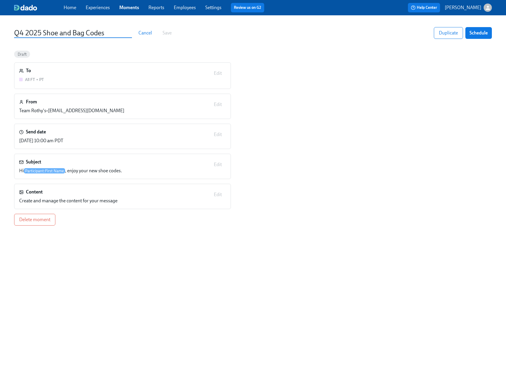
drag, startPoint x: 87, startPoint y: 33, endPoint x: 59, endPoint y: 28, distance: 28.5
click at [59, 28] on input "Q4 2025 Shoe and Bag Codes" at bounding box center [73, 33] width 118 height 10
type input "Q4 2025 Shoe Codes"
click at [329, 67] on div "To All FT + PT Edit From Team Rothy's • [EMAIL_ADDRESS][DOMAIN_NAME] Edit Send …" at bounding box center [253, 143] width 478 height 163
click at [166, 34] on span "Save" at bounding box center [167, 33] width 9 height 6
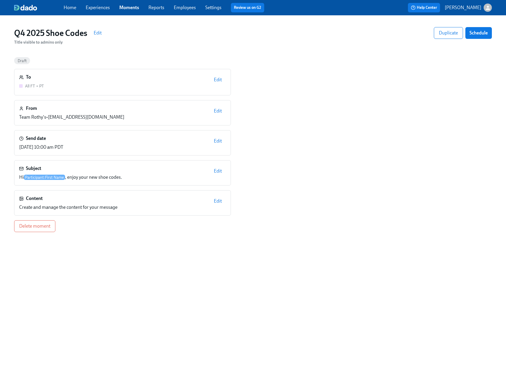
click at [127, 8] on link "Moments" at bounding box center [129, 8] width 20 height 6
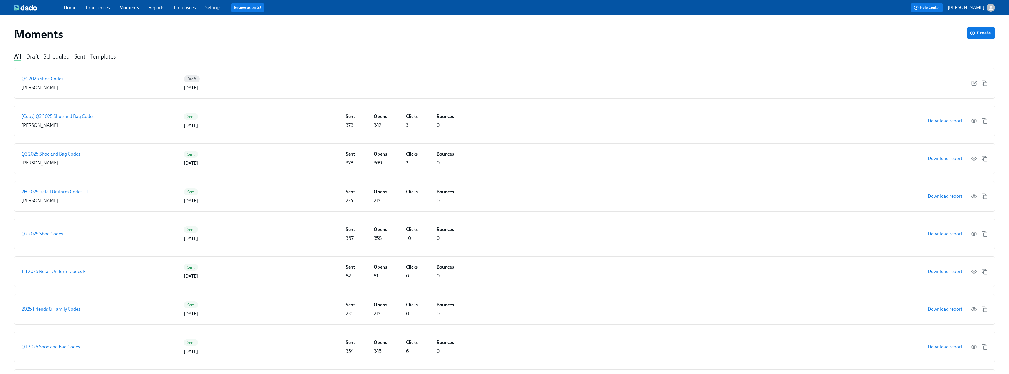
click at [102, 7] on link "Experiences" at bounding box center [98, 8] width 24 height 6
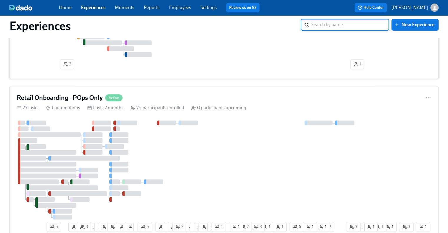
scroll to position [265, 0]
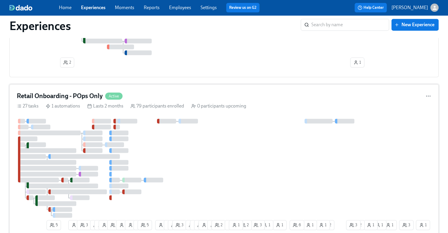
click at [94, 98] on h4 "Retail Onboarding - POps Only" at bounding box center [60, 96] width 86 height 9
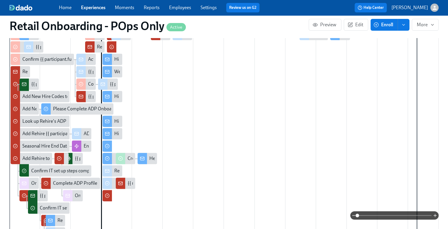
scroll to position [236, 0]
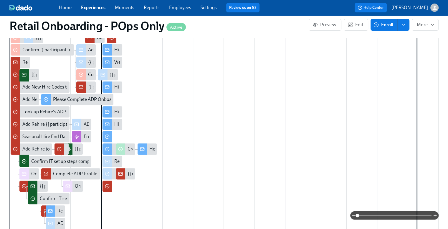
click at [388, 214] on span at bounding box center [394, 215] width 74 height 8
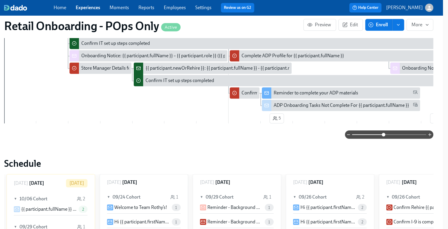
scroll to position [354, 0]
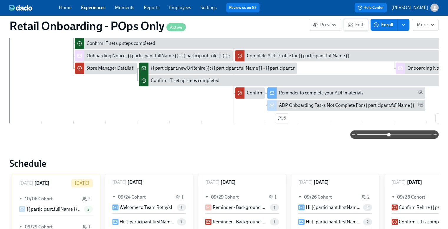
click at [363, 26] on span "Edit" at bounding box center [356, 25] width 14 height 6
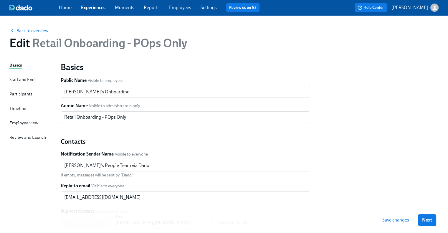
click at [21, 106] on div "Timeline" at bounding box center [17, 108] width 17 height 6
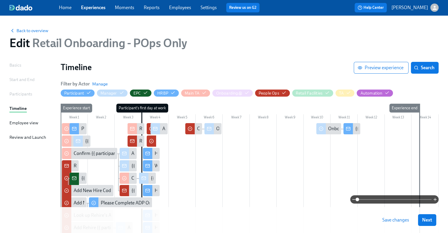
click at [400, 199] on span at bounding box center [394, 199] width 74 height 8
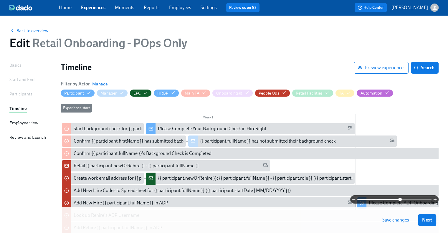
click at [413, 201] on span at bounding box center [394, 199] width 74 height 8
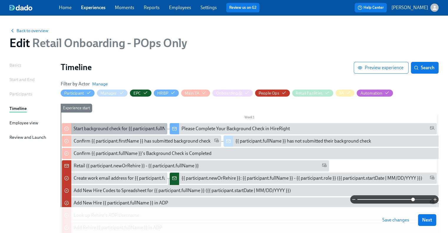
click at [139, 127] on div "Start background check for {{ participant.fullName }}" at bounding box center [126, 129] width 105 height 6
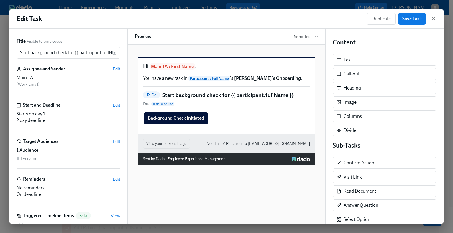
click at [433, 19] on icon "button" at bounding box center [433, 18] width 3 height 3
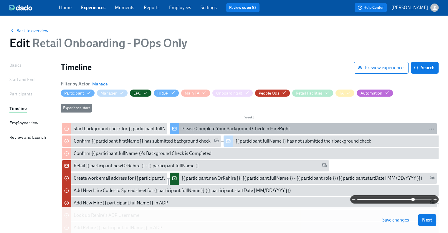
click at [211, 129] on div "Please Complete Your Background Check in HireRight" at bounding box center [235, 129] width 108 height 6
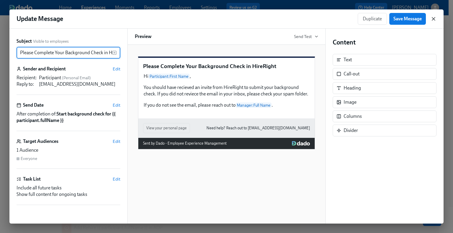
click at [434, 20] on icon "button" at bounding box center [433, 19] width 6 height 6
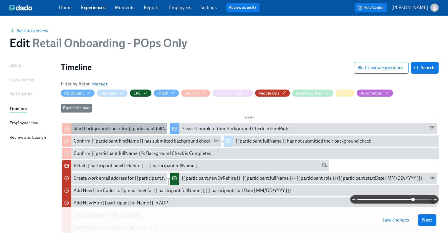
click at [99, 127] on div "Start background check for {{ participant.fullName }}" at bounding box center [126, 129] width 105 height 6
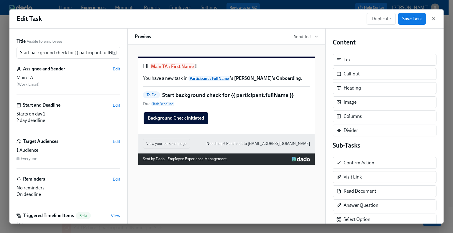
click at [433, 21] on icon "button" at bounding box center [433, 19] width 6 height 6
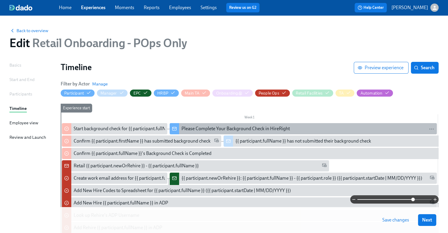
click at [235, 131] on div "Please Complete Your Background Check in HireRight" at bounding box center [235, 129] width 108 height 6
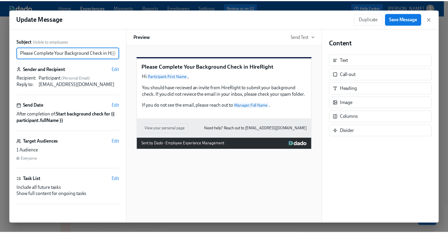
scroll to position [0, 20]
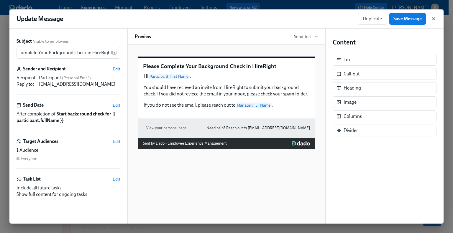
click at [435, 18] on icon "button" at bounding box center [433, 19] width 6 height 6
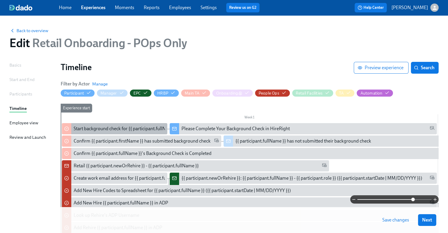
click at [99, 128] on div "Start background check for {{ participant.fullName }}" at bounding box center [126, 129] width 105 height 6
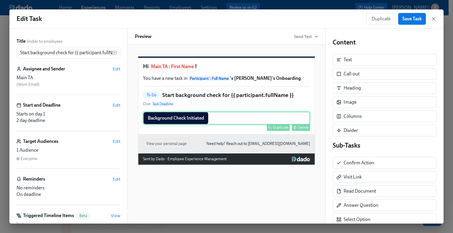
click at [263, 125] on div "Background Check Initiated Duplicate Delete" at bounding box center [226, 118] width 167 height 13
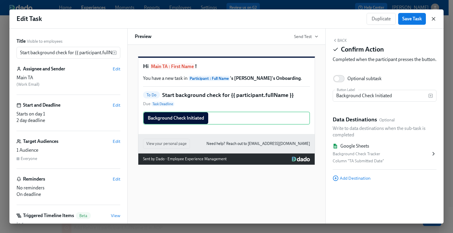
click at [432, 20] on icon "button" at bounding box center [433, 19] width 6 height 6
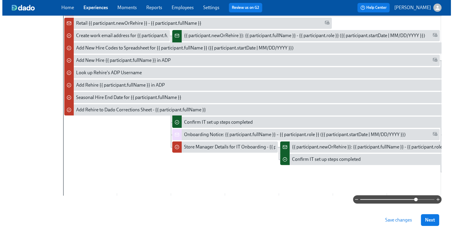
scroll to position [147, 0]
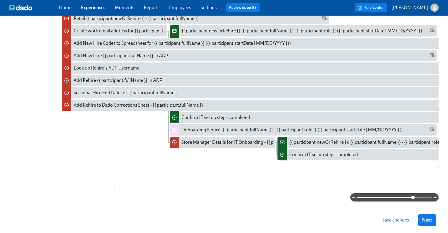
click at [95, 171] on div "Experience start" at bounding box center [87, 73] width 54 height 235
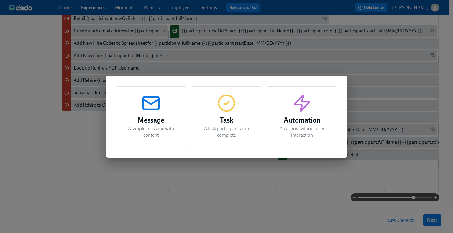
click at [145, 105] on icon "button" at bounding box center [150, 103] width 19 height 19
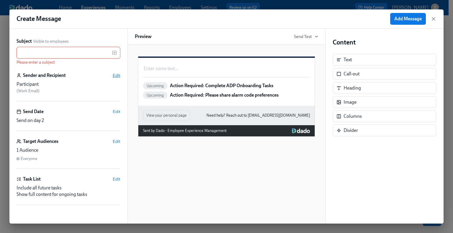
click at [115, 74] on span "Edit" at bounding box center [117, 75] width 8 height 6
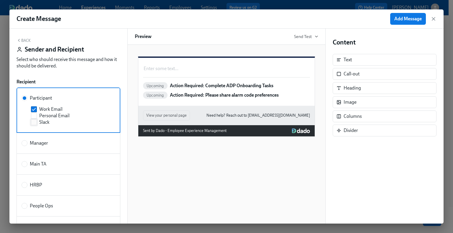
scroll to position [29, 0]
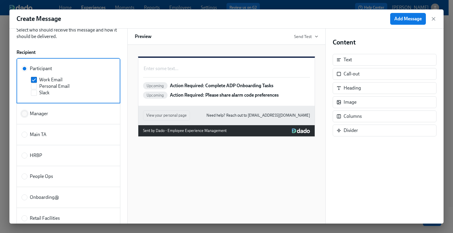
click at [25, 111] on input "Manager" at bounding box center [24, 113] width 5 height 5
radio input "true"
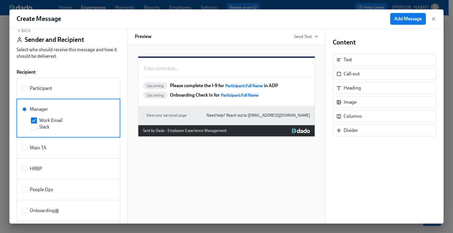
scroll to position [0, 0]
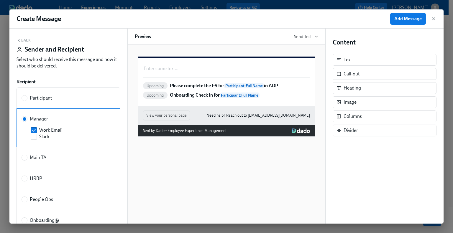
click at [29, 41] on button "Back" at bounding box center [23, 40] width 14 height 5
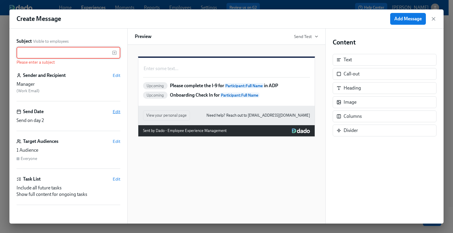
click at [118, 110] on span "Edit" at bounding box center [117, 112] width 8 height 6
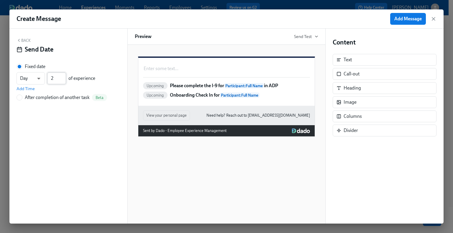
click at [64, 82] on input "2" at bounding box center [56, 78] width 19 height 12
click at [64, 77] on input "3" at bounding box center [56, 78] width 19 height 12
click at [62, 81] on input "2" at bounding box center [56, 78] width 19 height 12
type input "1"
click at [63, 81] on input "1" at bounding box center [56, 78] width 19 height 12
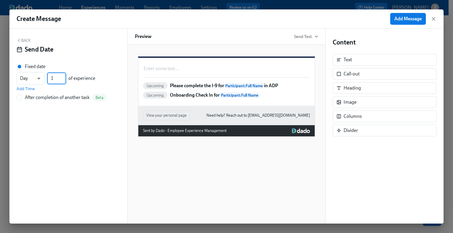
click at [30, 40] on button "Back" at bounding box center [23, 40] width 14 height 5
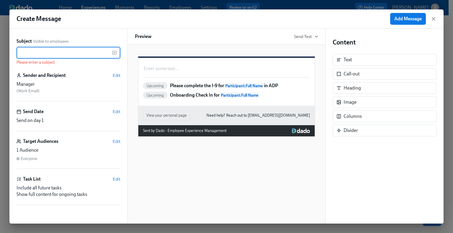
click at [44, 50] on input "text" at bounding box center [63, 53] width 95 height 12
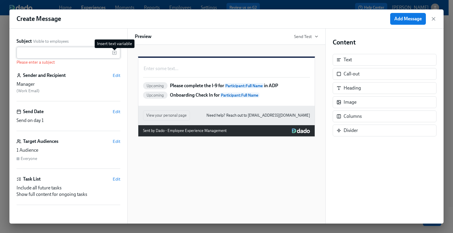
click at [115, 55] on icon "button" at bounding box center [114, 52] width 5 height 5
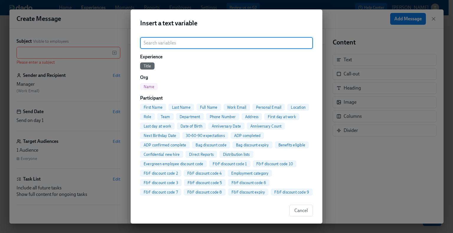
click at [202, 106] on span "Full Name" at bounding box center [208, 107] width 25 height 4
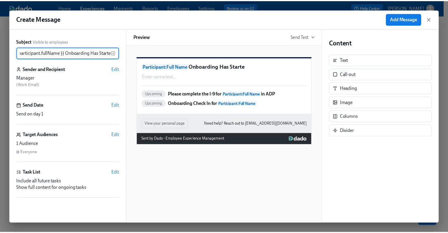
scroll to position [0, 8]
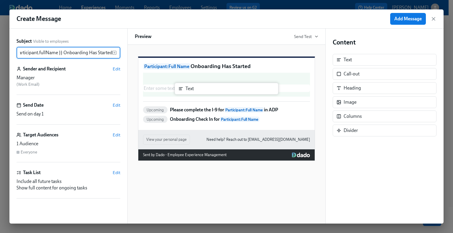
drag, startPoint x: 349, startPoint y: 63, endPoint x: 186, endPoint y: 94, distance: 166.7
click at [186, 94] on div "Subject Visible to employees {{ participant.fullName }} Onboarding Has Started …" at bounding box center [226, 126] width 434 height 195
type input "{{ participant.fullName }} Onboarding Has Started"
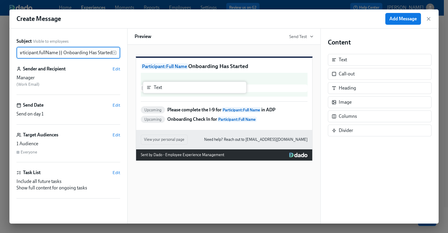
scroll to position [0, 0]
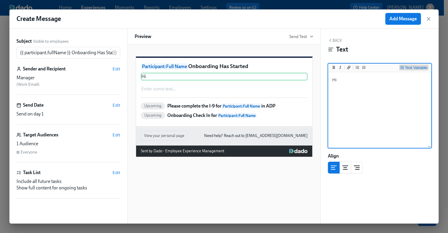
type textarea "Hi"
click at [407, 66] on div "Text Variable" at bounding box center [416, 68] width 22 height 4
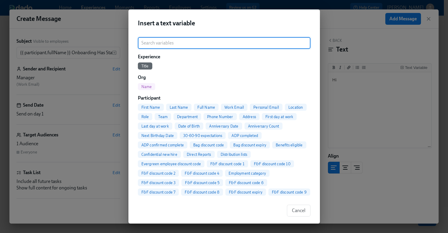
click at [179, 42] on input "search" at bounding box center [224, 43] width 173 height 12
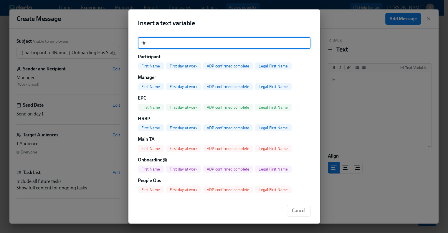
type input "fir"
click at [153, 85] on span "First Name" at bounding box center [151, 87] width 26 height 4
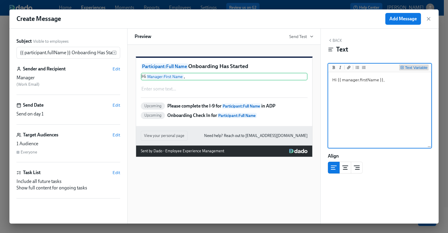
click at [418, 66] on div "Text Variable" at bounding box center [416, 68] width 22 height 4
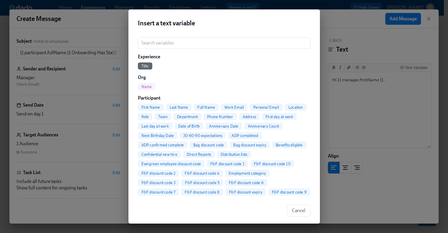
click at [202, 106] on span "Full Name" at bounding box center [206, 107] width 25 height 4
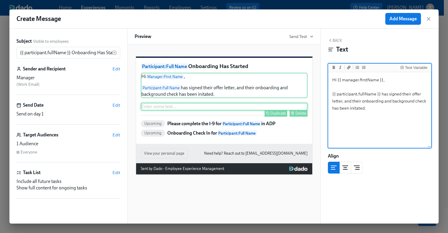
type textarea "Hi {{ manager.firstName }}, {{ participant.fullName }} has signed their offer l…"
click at [294, 117] on button "Delete" at bounding box center [299, 113] width 18 height 7
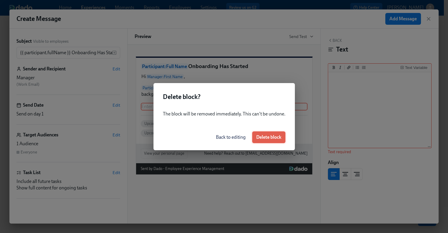
click at [271, 140] on button "Delete block" at bounding box center [268, 137] width 33 height 12
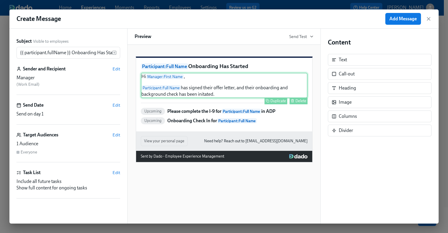
click at [224, 98] on div "Hi Manager : First Name , Participant : Full Name has signed their offer letter…" at bounding box center [224, 85] width 167 height 25
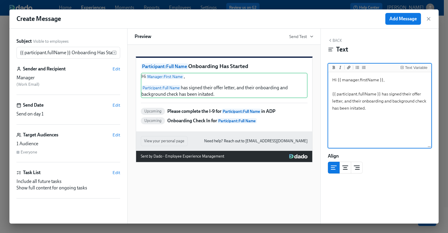
click at [395, 110] on textarea "Hi {{ manager.firstName }}, {{ participant.fullName }} has signed their offer l…" at bounding box center [379, 110] width 101 height 74
click at [340, 120] on textarea "Hi {{ manager.firstName }}, {{ participant.fullName }} has signed their offer l…" at bounding box center [379, 110] width 101 height 74
click at [348, 121] on textarea "Hi {{ manager.firstName }}, {{ participant.fullName }} has signed their offer l…" at bounding box center [379, 110] width 101 height 74
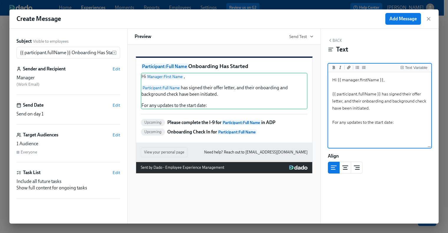
click at [391, 103] on textarea "Hi {{ manager.firstName }}, {{ participant.fullName }} has signed their offer l…" at bounding box center [379, 110] width 101 height 74
click at [385, 108] on textarea "Hi {{ manager.firstName }}, {{ participant.fullName }} has signed their offer l…" at bounding box center [379, 110] width 101 height 74
click at [376, 109] on textarea "Hi {{ manager.firstName }}, {{ participant.fullName }} has signed their offer l…" at bounding box center [379, 110] width 101 height 74
type textarea "Hi {{ manager.firstName }}, {{ participant.fullName }} has signed their offer l…"
click at [412, 67] on div "Text Variable" at bounding box center [416, 68] width 22 height 4
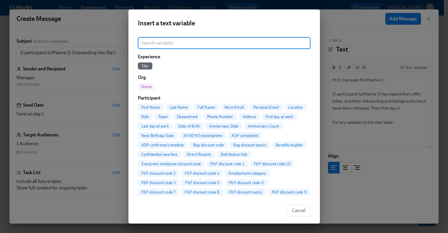
click at [164, 45] on input "search" at bounding box center [224, 43] width 173 height 12
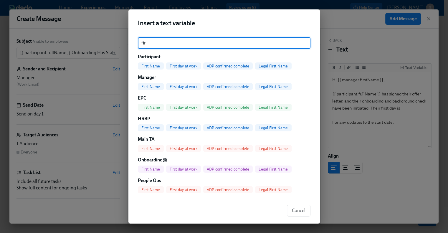
type input "fir"
click at [188, 66] on span "First day at work" at bounding box center [183, 66] width 35 height 4
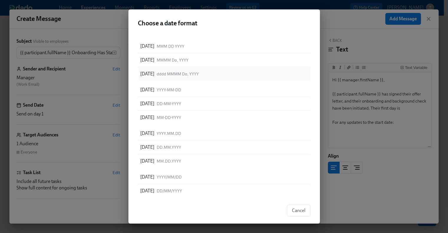
click at [154, 73] on p "[DATE]" at bounding box center [147, 74] width 14 height 6
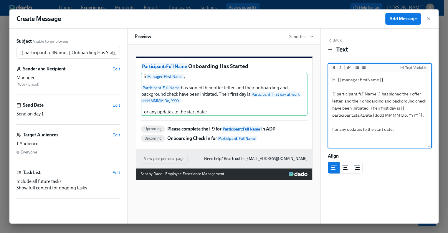
click at [400, 131] on textarea "Hi {{ manager.firstName }}, {{ participant.fullName }} has signed their offer l…" at bounding box center [379, 110] width 101 height 74
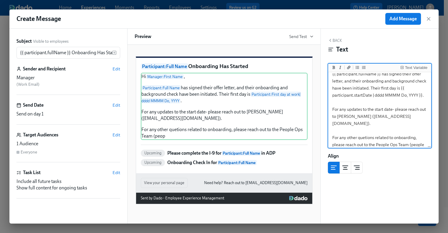
scroll to position [27, 0]
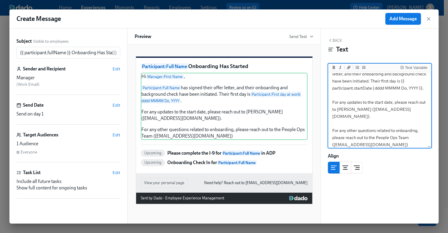
click at [405, 144] on textarea "Hi {{ manager.firstName }}, {{ participant.fullName }} has signed their offer l…" at bounding box center [379, 98] width 101 height 105
type textarea "Hi {{ manager.firstName }}, {{ participant.fullName }} has signed their offer l…"
click at [412, 19] on span "Add Message" at bounding box center [402, 19] width 27 height 6
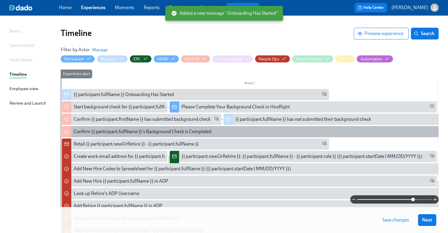
scroll to position [29, 0]
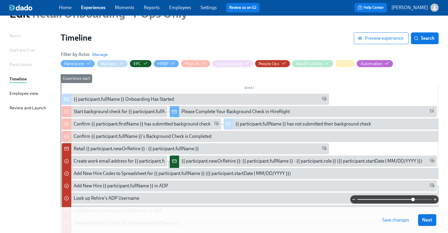
click at [396, 220] on span "Save changes" at bounding box center [395, 220] width 27 height 6
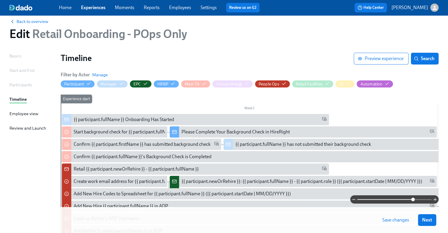
scroll to position [0, 0]
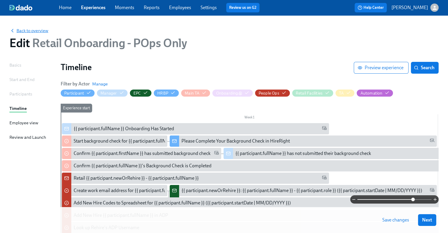
click at [22, 30] on span "Back to overview" at bounding box center [28, 31] width 39 height 6
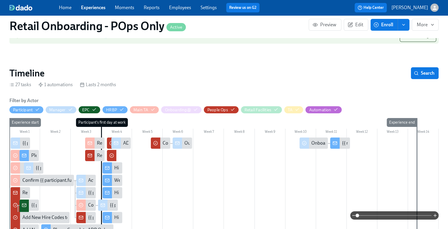
scroll to position [0, 7446]
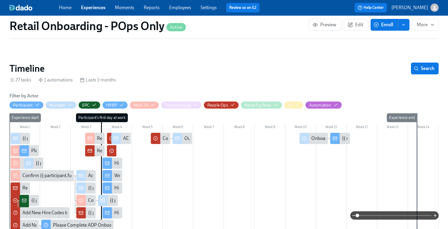
click at [391, 214] on span at bounding box center [394, 215] width 74 height 8
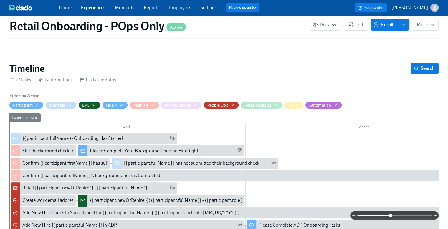
scroll to position [177, 0]
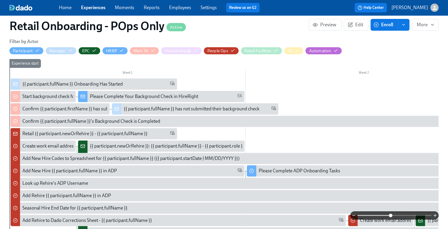
click at [402, 215] on span at bounding box center [394, 215] width 74 height 8
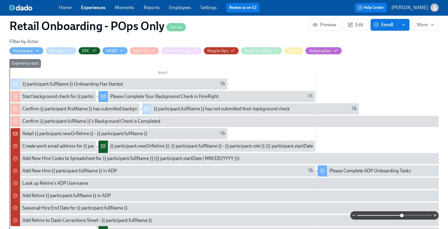
click at [156, 49] on span "Main TA" at bounding box center [144, 51] width 29 height 6
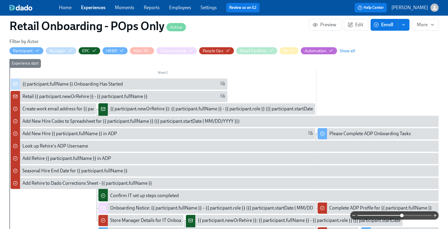
click at [156, 49] on div "Participant Manager EPC HRBP Main TA Onboarding@ People Ops Retail Facilities T…" at bounding box center [182, 50] width 346 height 7
click at [150, 50] on div "Main TA" at bounding box center [144, 51] width 22 height 6
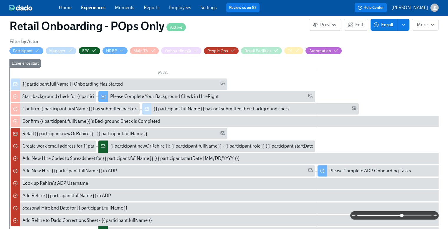
click at [0, 0] on icon "button" at bounding box center [0, 0] width 0 height 0
click at [141, 51] on div "Participant Manager EPC HRBP Main TA Onboarding@ People Ops Retail Facilities T…" at bounding box center [175, 50] width 332 height 7
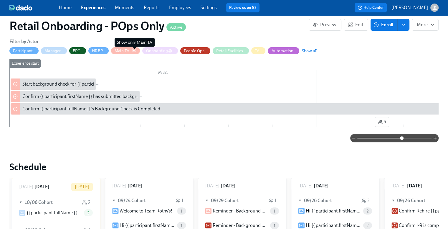
click at [134, 50] on icon "button" at bounding box center [134, 50] width 5 height 5
click at [314, 51] on span "Show all" at bounding box center [310, 51] width 16 height 6
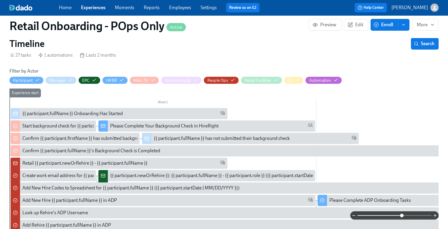
scroll to position [147, 5]
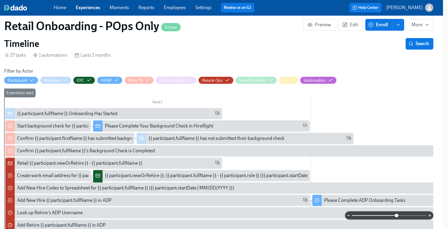
drag, startPoint x: 396, startPoint y: 215, endPoint x: 376, endPoint y: 216, distance: 20.3
click at [395, 216] on span at bounding box center [397, 215] width 4 height 4
click at [381, 216] on span at bounding box center [389, 215] width 74 height 8
click at [395, 216] on span at bounding box center [397, 215] width 4 height 4
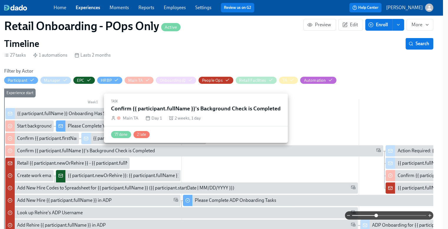
click at [146, 153] on div "Confirm {{ participant.fullName }}'s Background Check is Completed" at bounding box center [86, 150] width 138 height 6
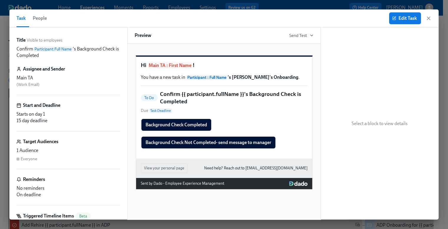
scroll to position [147, 1]
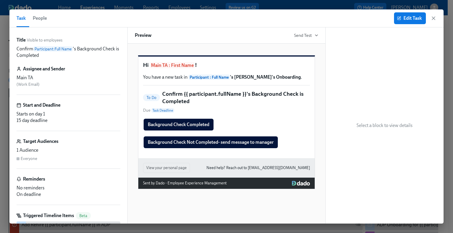
click at [434, 18] on icon "button" at bounding box center [433, 18] width 6 height 6
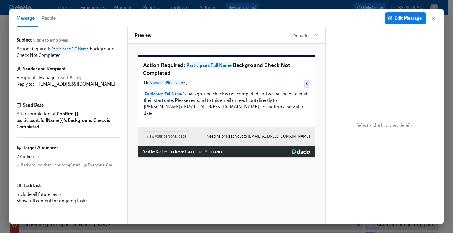
click at [434, 19] on icon "button" at bounding box center [433, 18] width 3 height 3
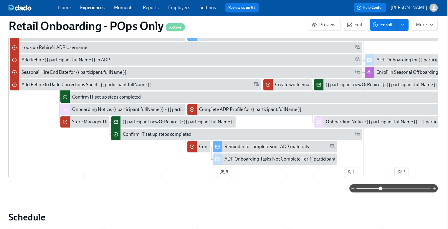
scroll to position [335, 1]
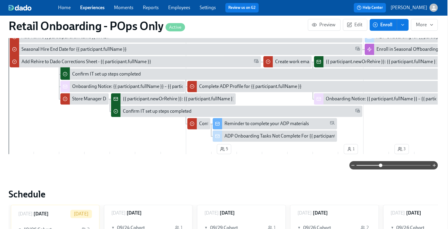
click at [151, 148] on div "Week 1 Week 2 Week 3 Week 4 Week 5 Week 6 Week 7 Week 8 Week 9 Week 10 Week 11 …" at bounding box center [223, 28] width 429 height 256
click at [9, 154] on div "Week 1 Week 2 Week 3 Week 4 Week 5 Week 6 Week 7 Week 8 Week 9 Week 10 Week 11 …" at bounding box center [223, 28] width 429 height 256
click at [34, 149] on div "Week 1 Week 2 Week 3 Week 4 Week 5 Week 6 Week 7 Week 8 Week 9 Week 10 Week 11 …" at bounding box center [223, 28] width 429 height 256
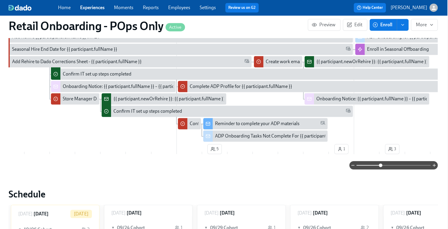
click at [19, 153] on div "Experience start" at bounding box center [12, 26] width 26 height 253
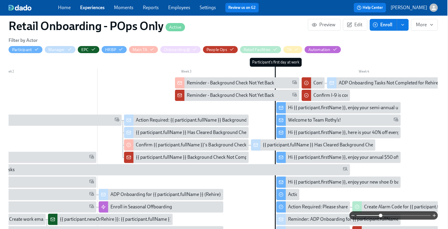
scroll to position [188, 1]
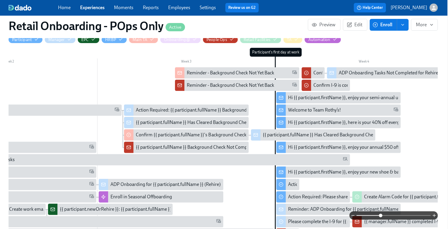
click at [152, 109] on div "Action Required: {{ participant.fullName }} Background Check Not Completed" at bounding box center [214, 110] width 156 height 6
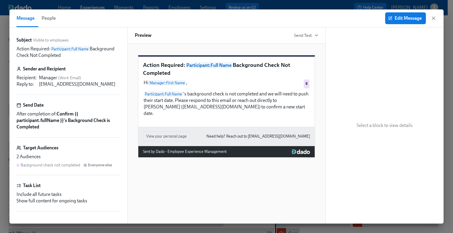
click at [432, 18] on icon "button" at bounding box center [433, 18] width 3 height 3
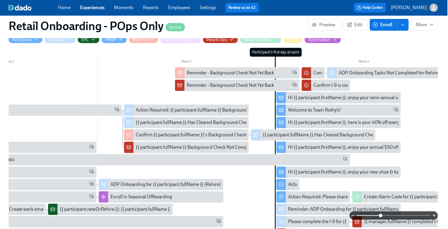
click at [167, 122] on div "{{ participant.fullName }} Has Cleared Background Check" at bounding box center [193, 122] width 115 height 6
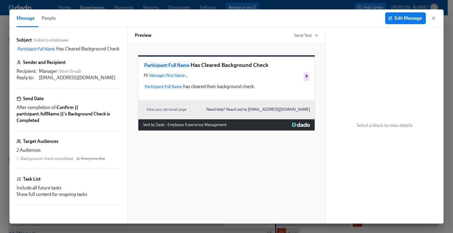
click at [435, 15] on icon "button" at bounding box center [433, 18] width 6 height 6
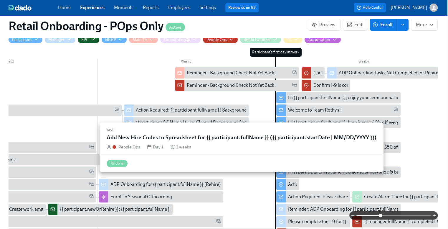
scroll to position [188, 0]
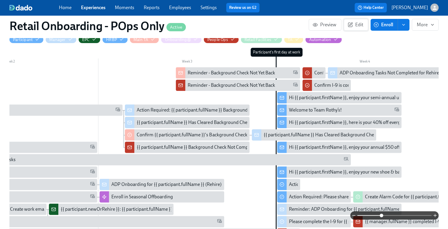
click at [358, 22] on span "Edit" at bounding box center [356, 25] width 14 height 6
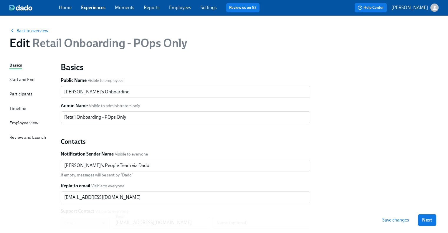
click at [19, 95] on div "Participants" at bounding box center [20, 94] width 23 height 6
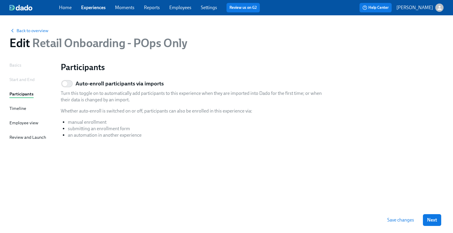
click at [15, 107] on div "Timeline" at bounding box center [17, 108] width 17 height 6
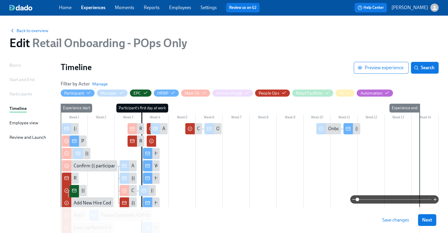
click at [390, 199] on span at bounding box center [394, 199] width 74 height 8
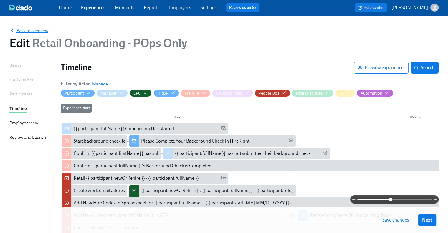
click at [32, 32] on span "Back to overview" at bounding box center [28, 31] width 39 height 6
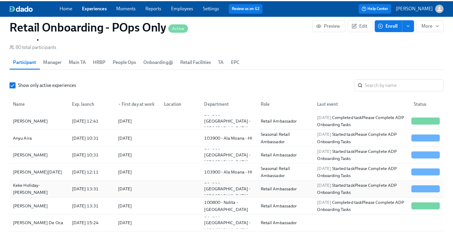
scroll to position [29, 0]
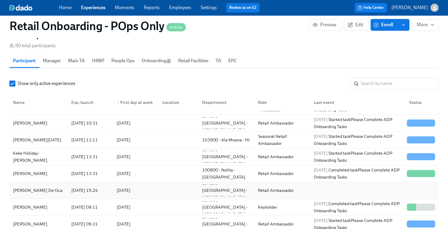
click at [50, 190] on div "[PERSON_NAME] De Oca" at bounding box center [38, 189] width 54 height 7
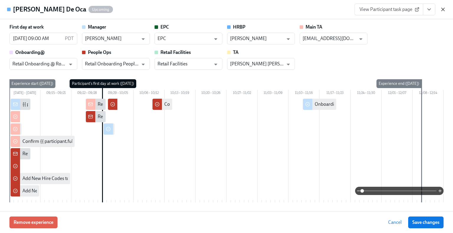
click at [443, 11] on icon "button" at bounding box center [443, 9] width 6 height 6
